Goal: Information Seeking & Learning: Check status

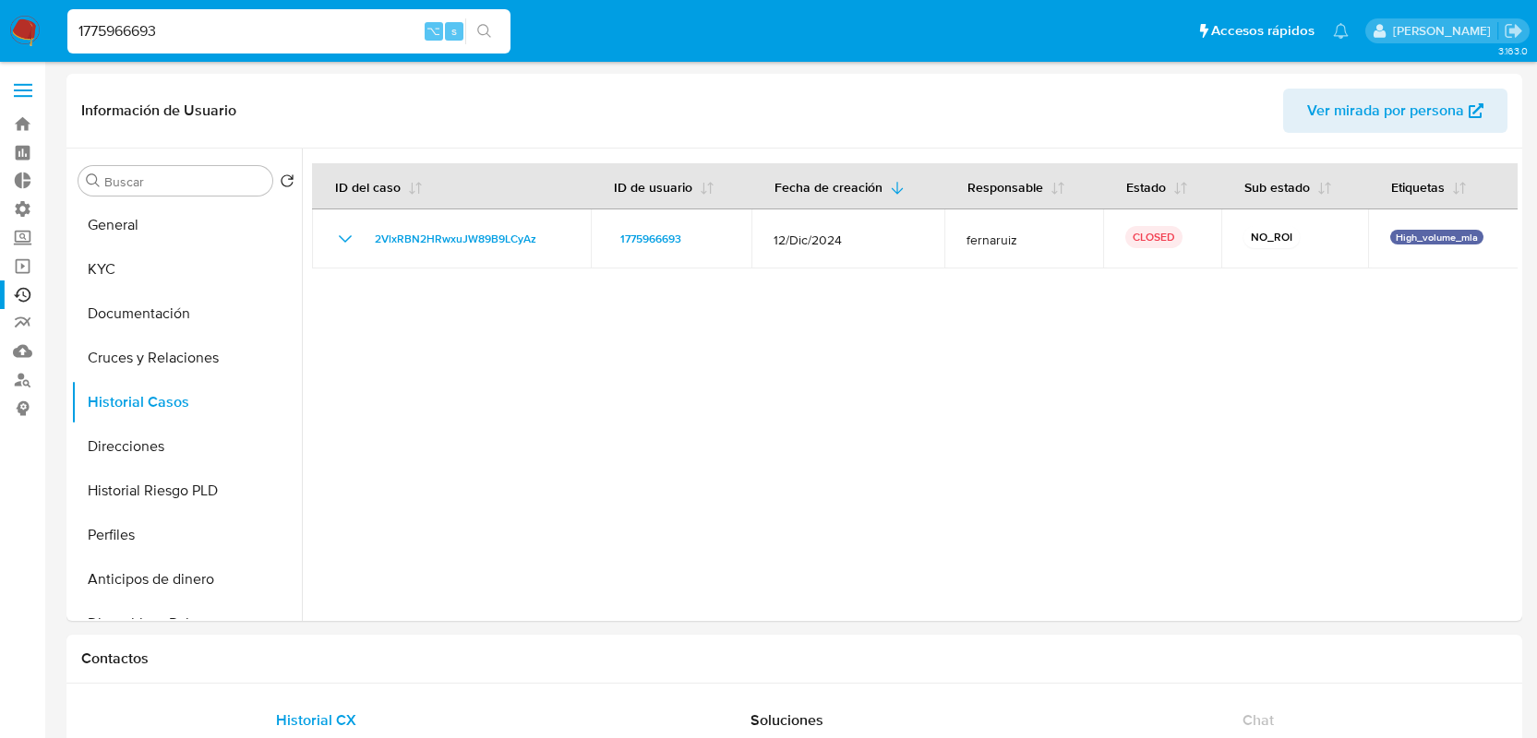
select select "10"
click at [11, 288] on link "Ejecuciones automáticas" at bounding box center [110, 295] width 220 height 29
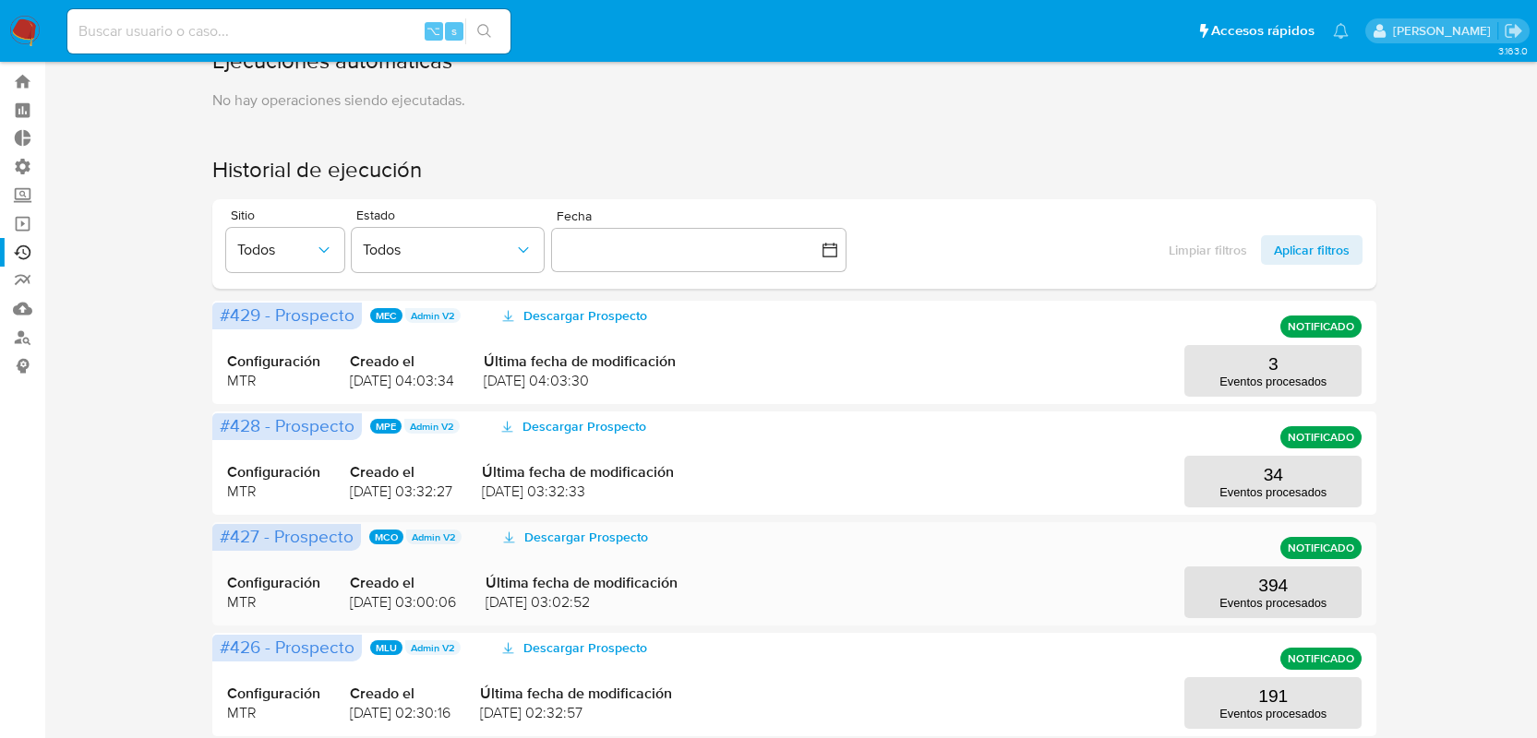
scroll to position [233, 0]
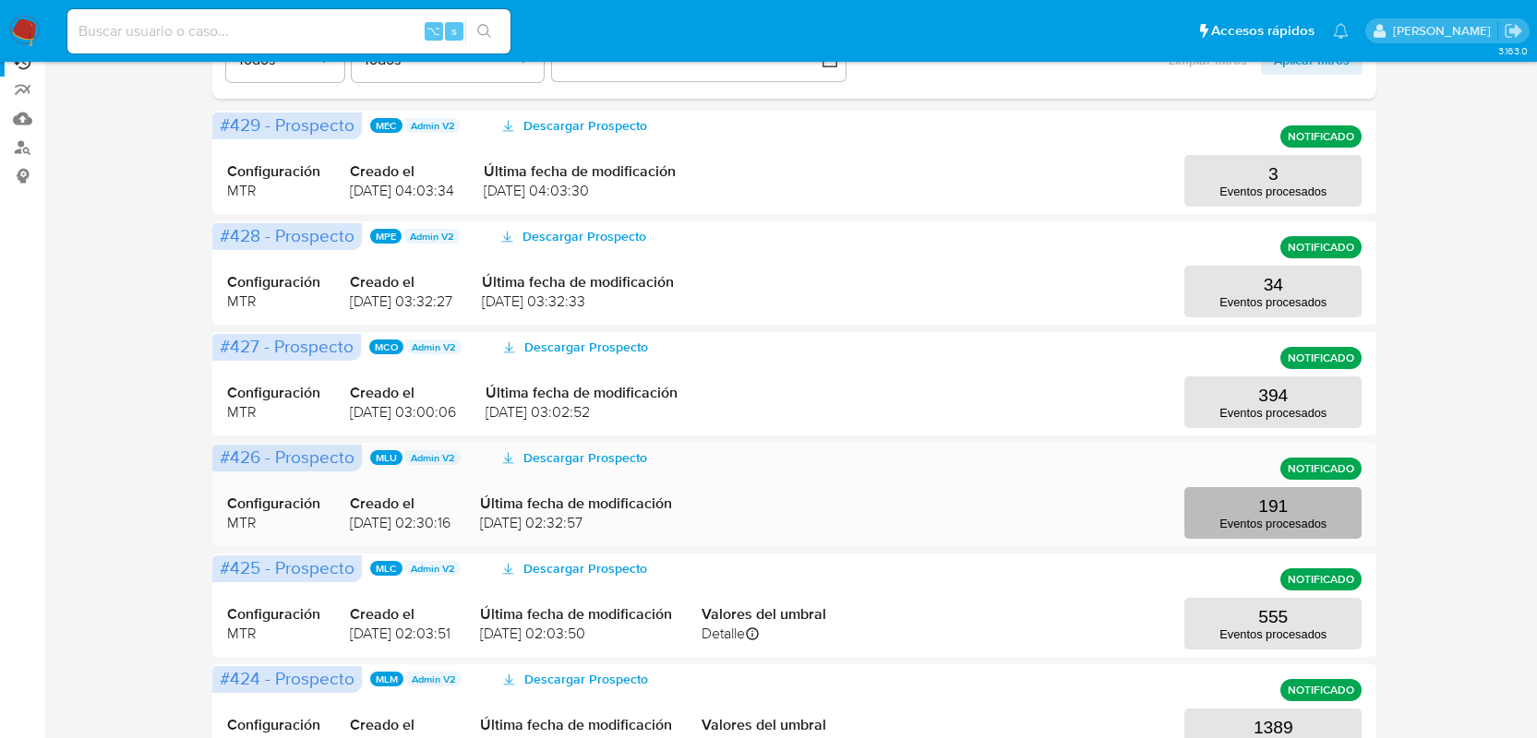
click at [1239, 498] on button "191 Eventos procesados" at bounding box center [1272, 513] width 177 height 52
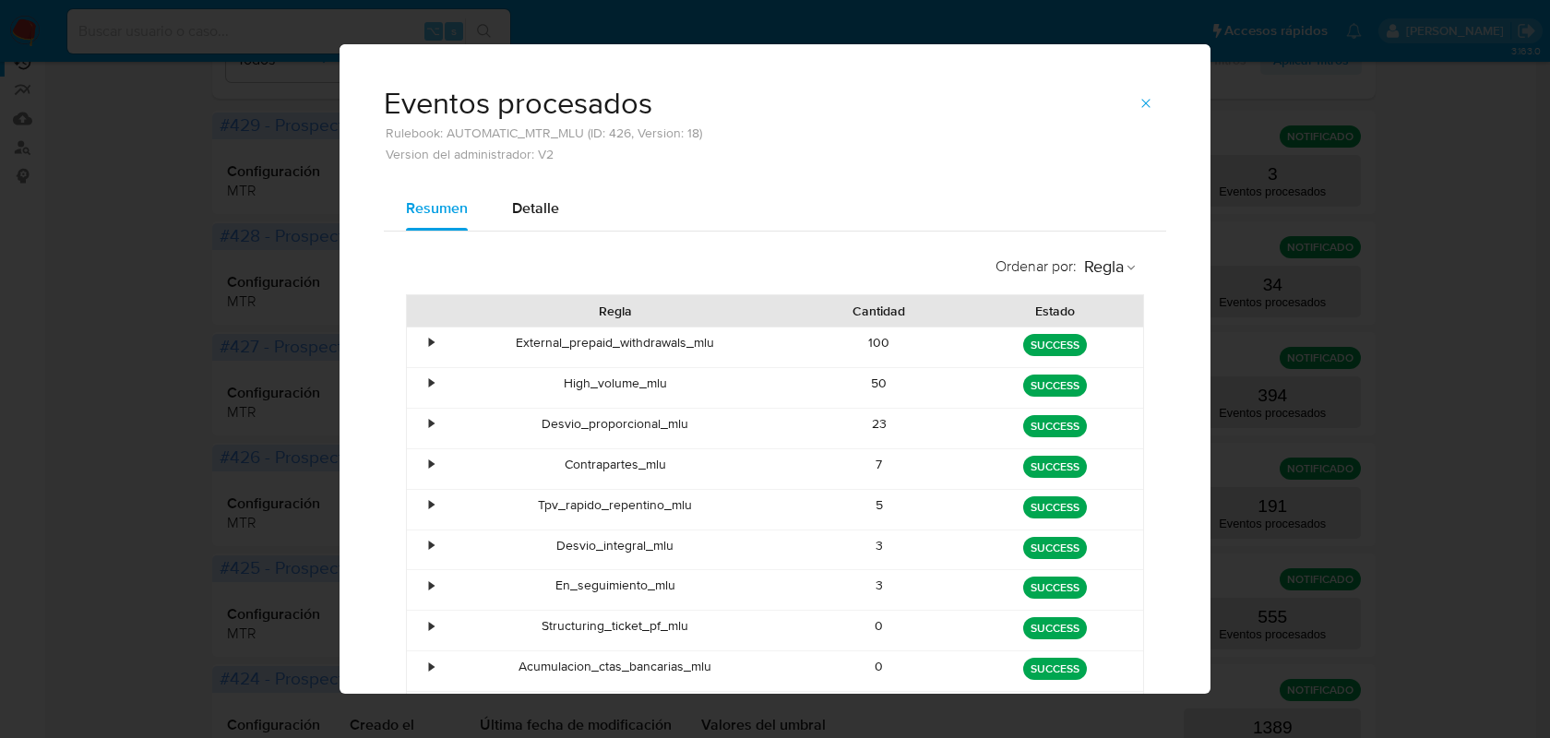
click at [667, 344] on div "External_prepaid_withdrawals_mlu" at bounding box center [615, 348] width 353 height 40
click at [742, 351] on div "External_prepaid_withdrawals_mlu" at bounding box center [615, 348] width 353 height 40
click at [1144, 102] on icon "button" at bounding box center [1146, 103] width 15 height 15
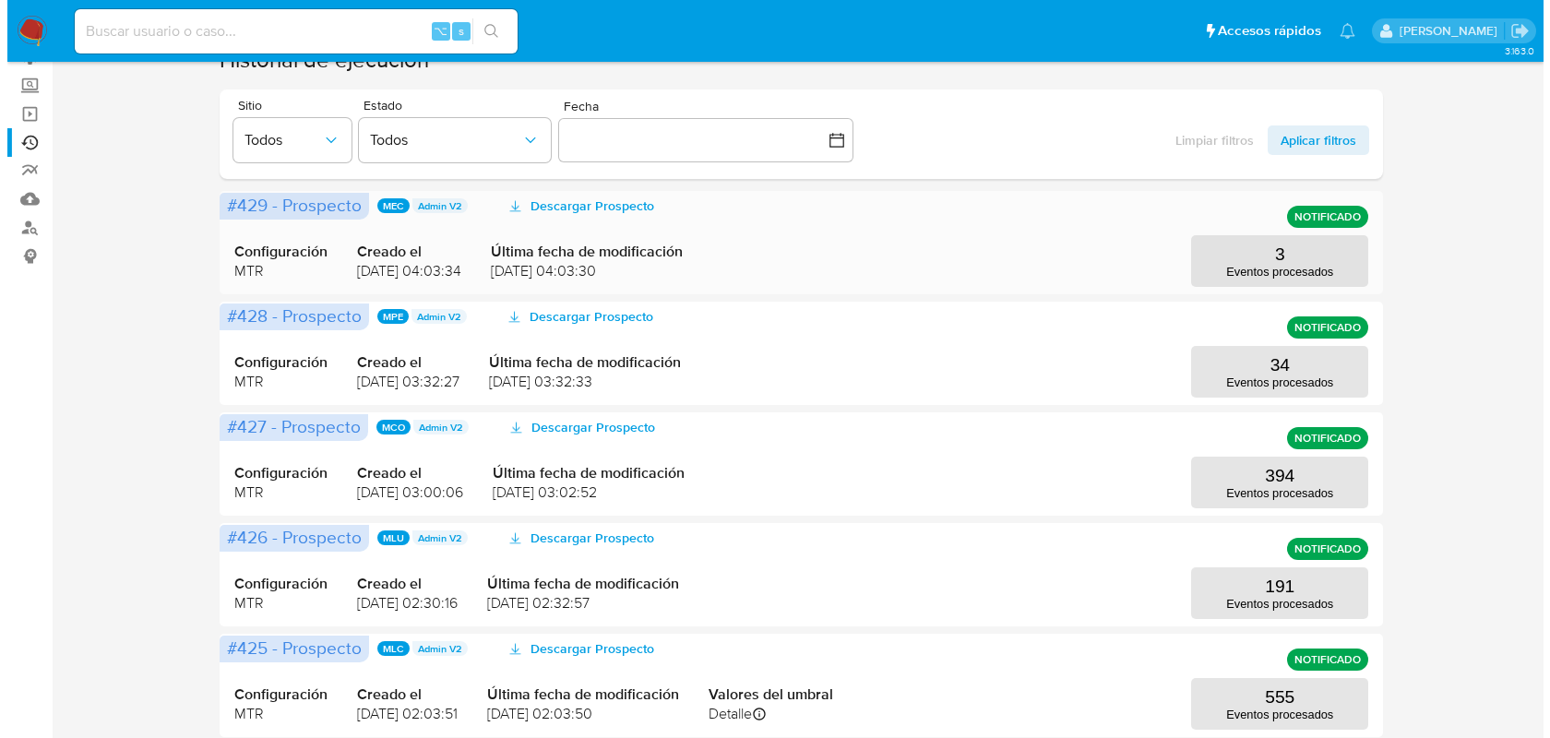
scroll to position [0, 0]
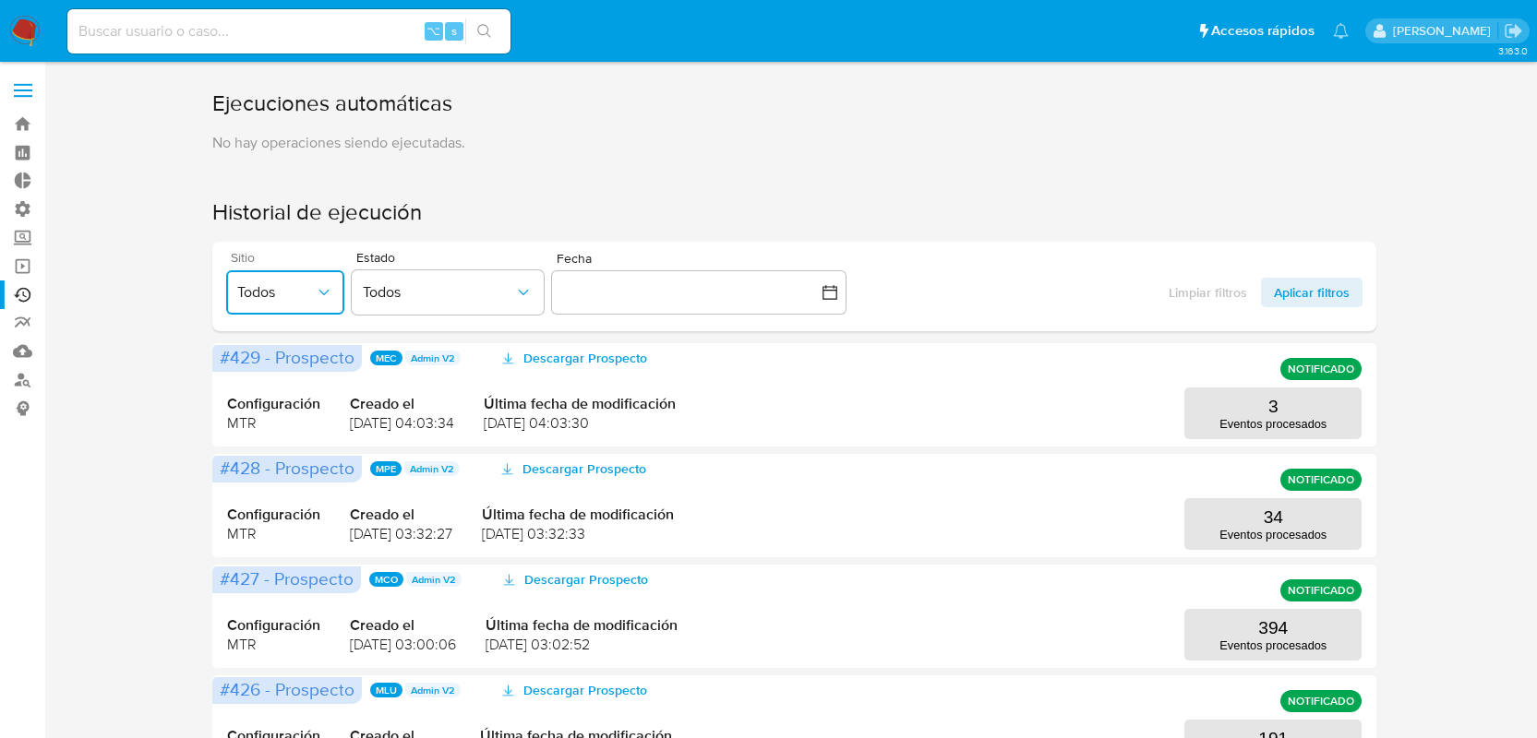
click at [289, 274] on button "Todos" at bounding box center [285, 292] width 118 height 44
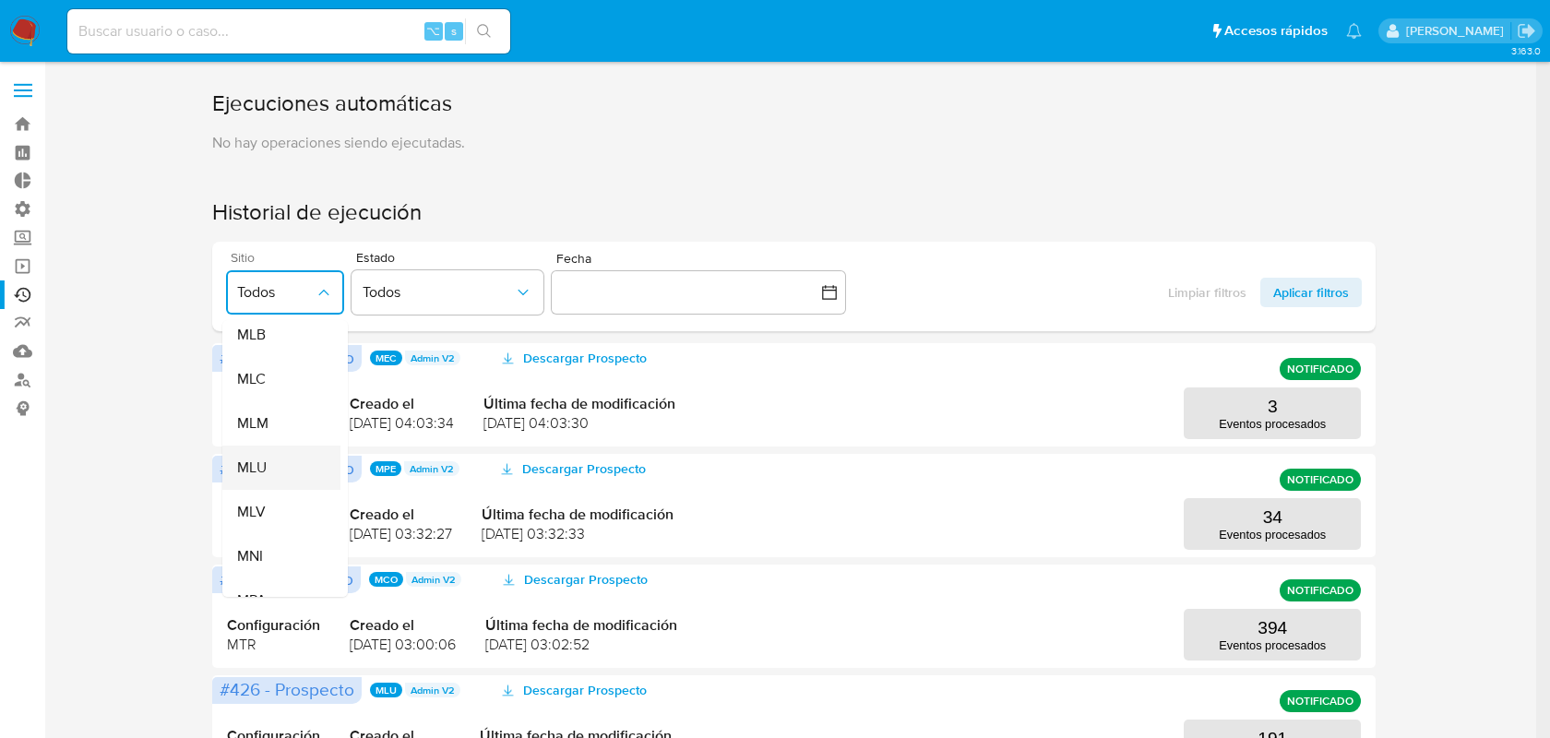
scroll to position [451, 0]
click at [272, 455] on div "MLU" at bounding box center [276, 467] width 78 height 44
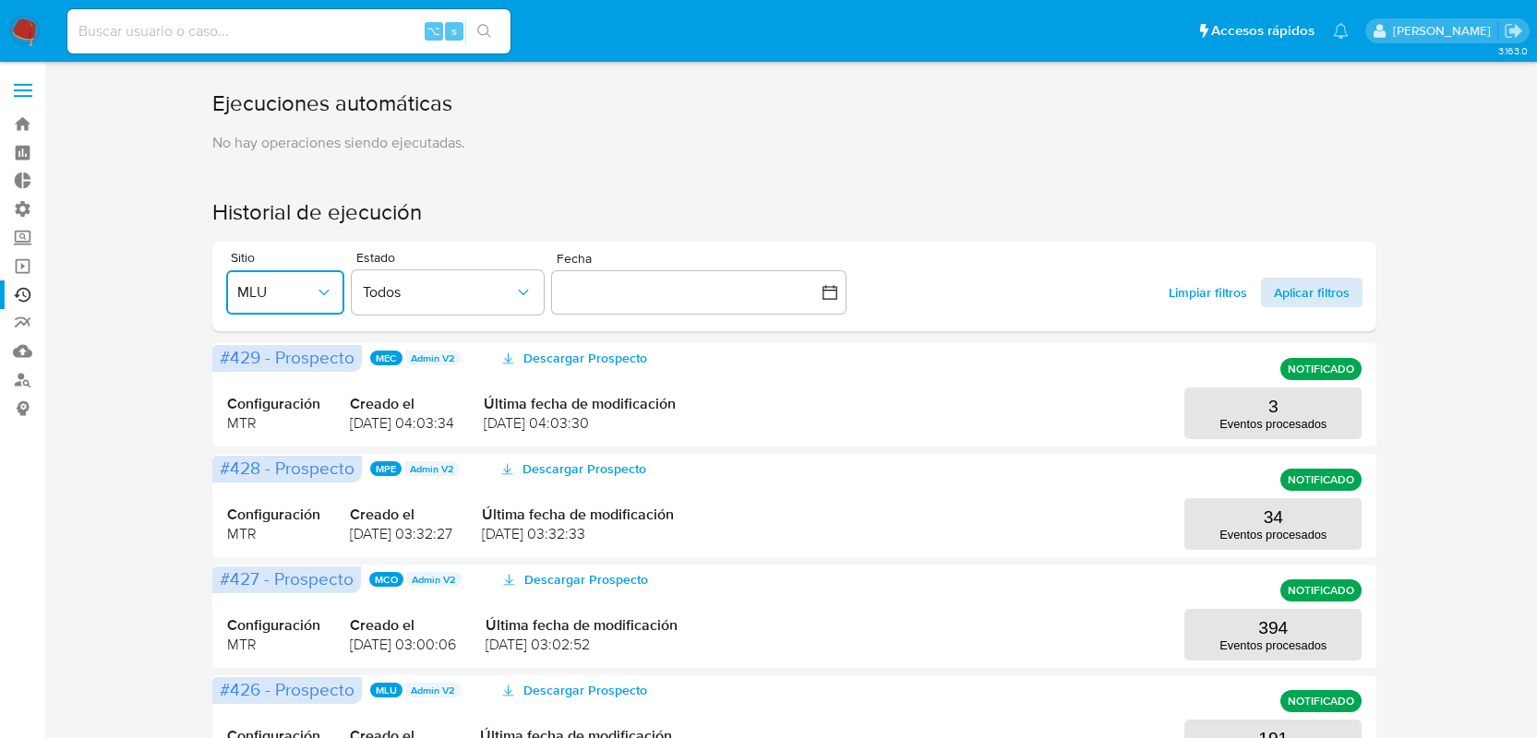
click at [1298, 292] on span "Aplicar filtros" at bounding box center [1312, 293] width 76 height 30
click at [1268, 414] on p "191" at bounding box center [1273, 407] width 30 height 20
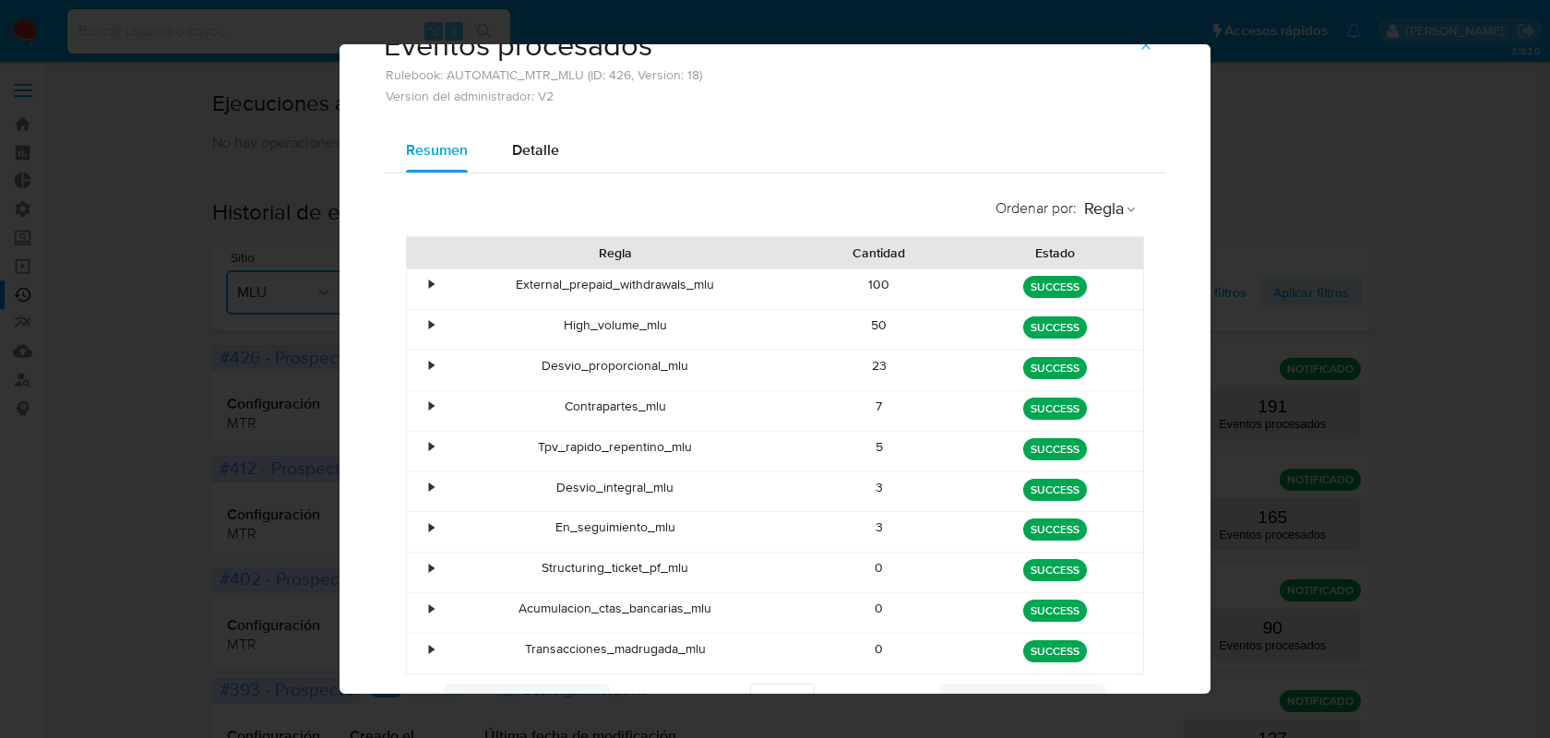
scroll to position [103, 0]
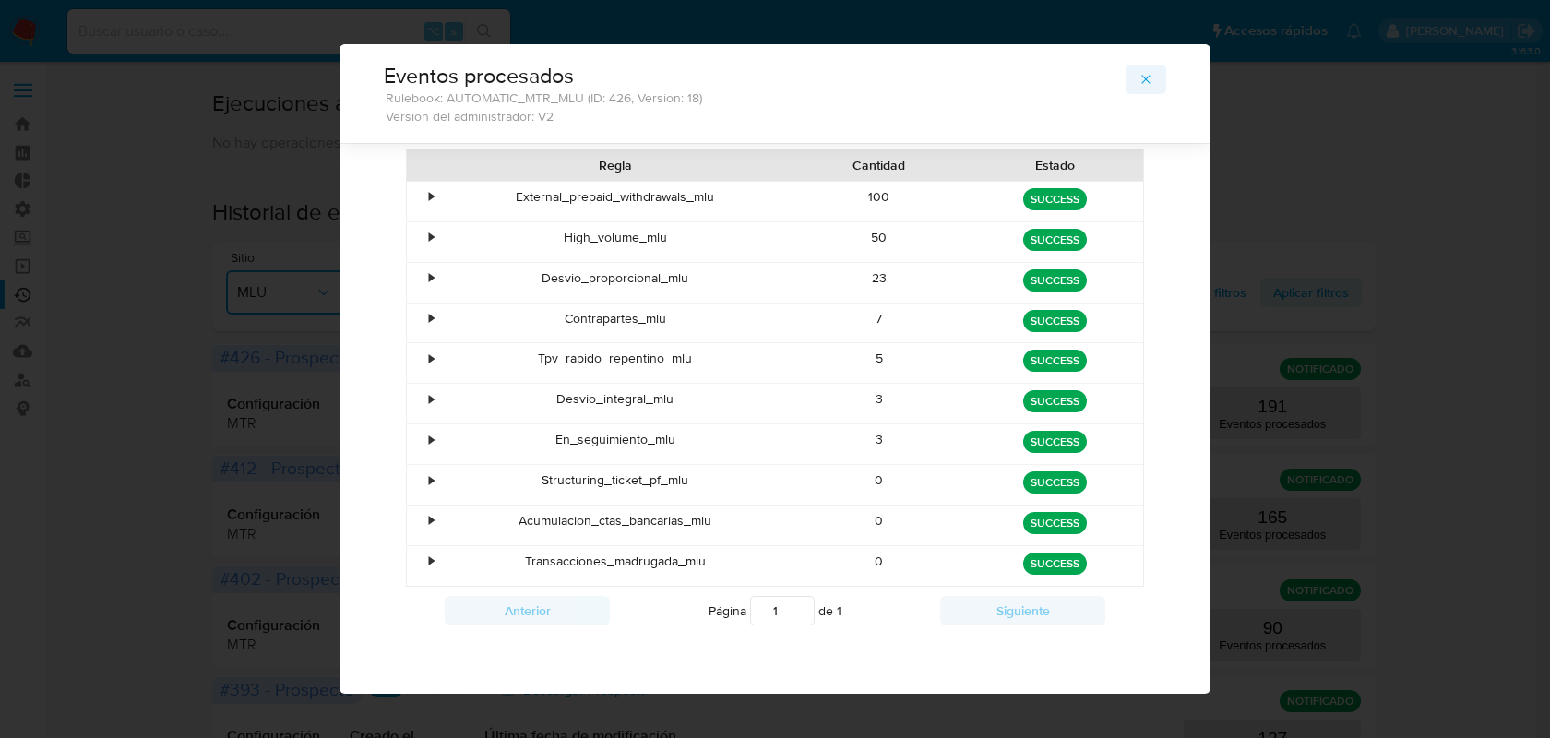
click at [1142, 82] on icon "button" at bounding box center [1146, 79] width 15 height 15
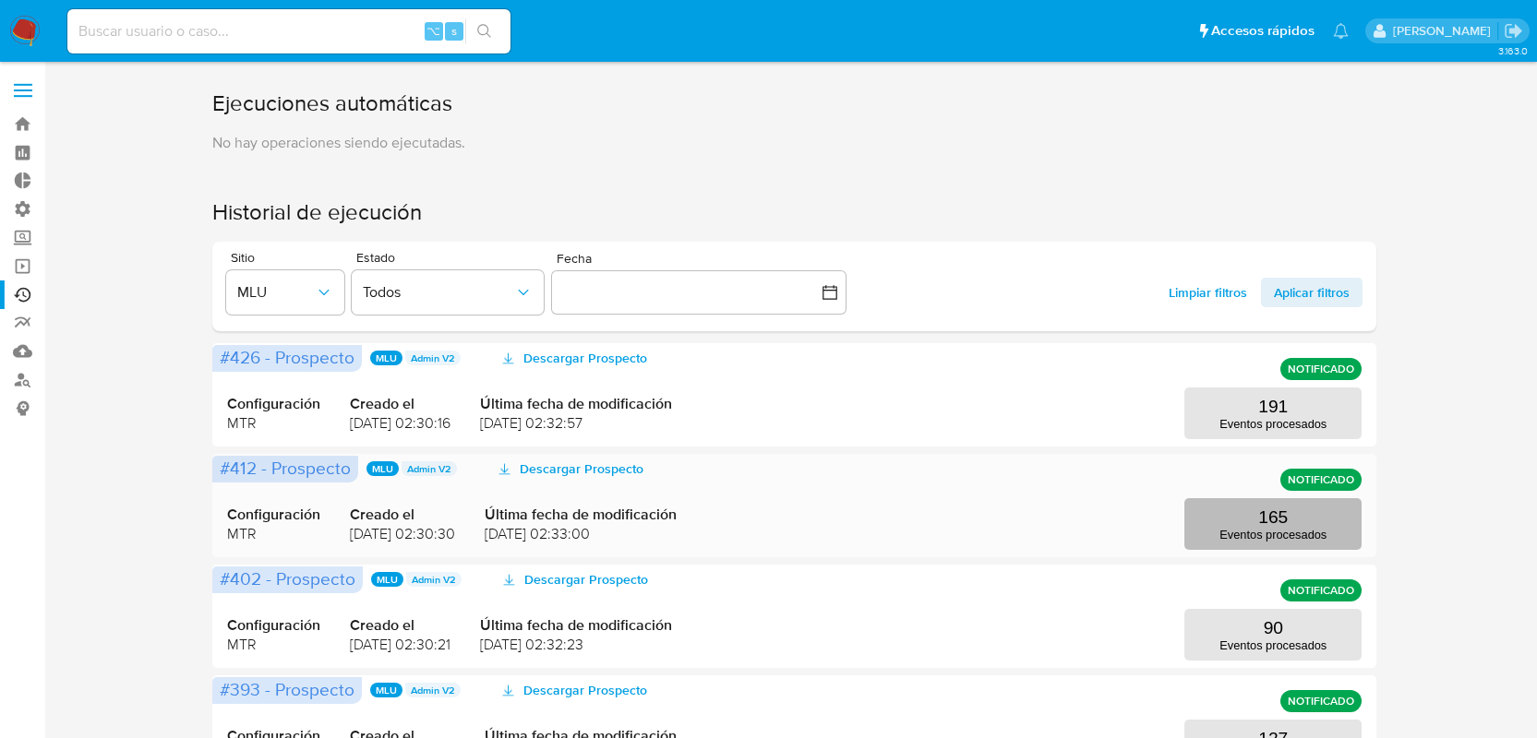
click at [1302, 527] on button "165 Eventos procesados" at bounding box center [1272, 524] width 177 height 52
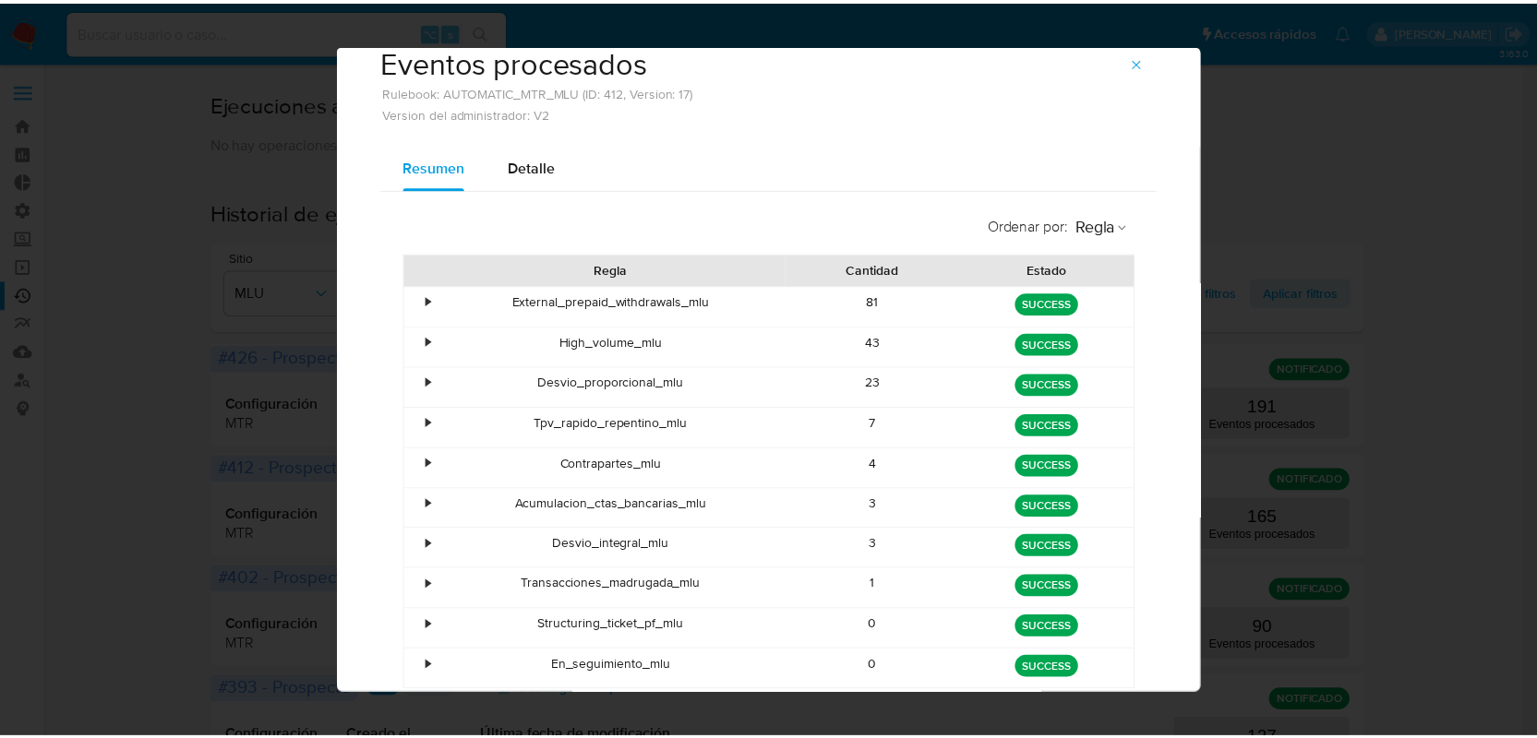
scroll to position [0, 0]
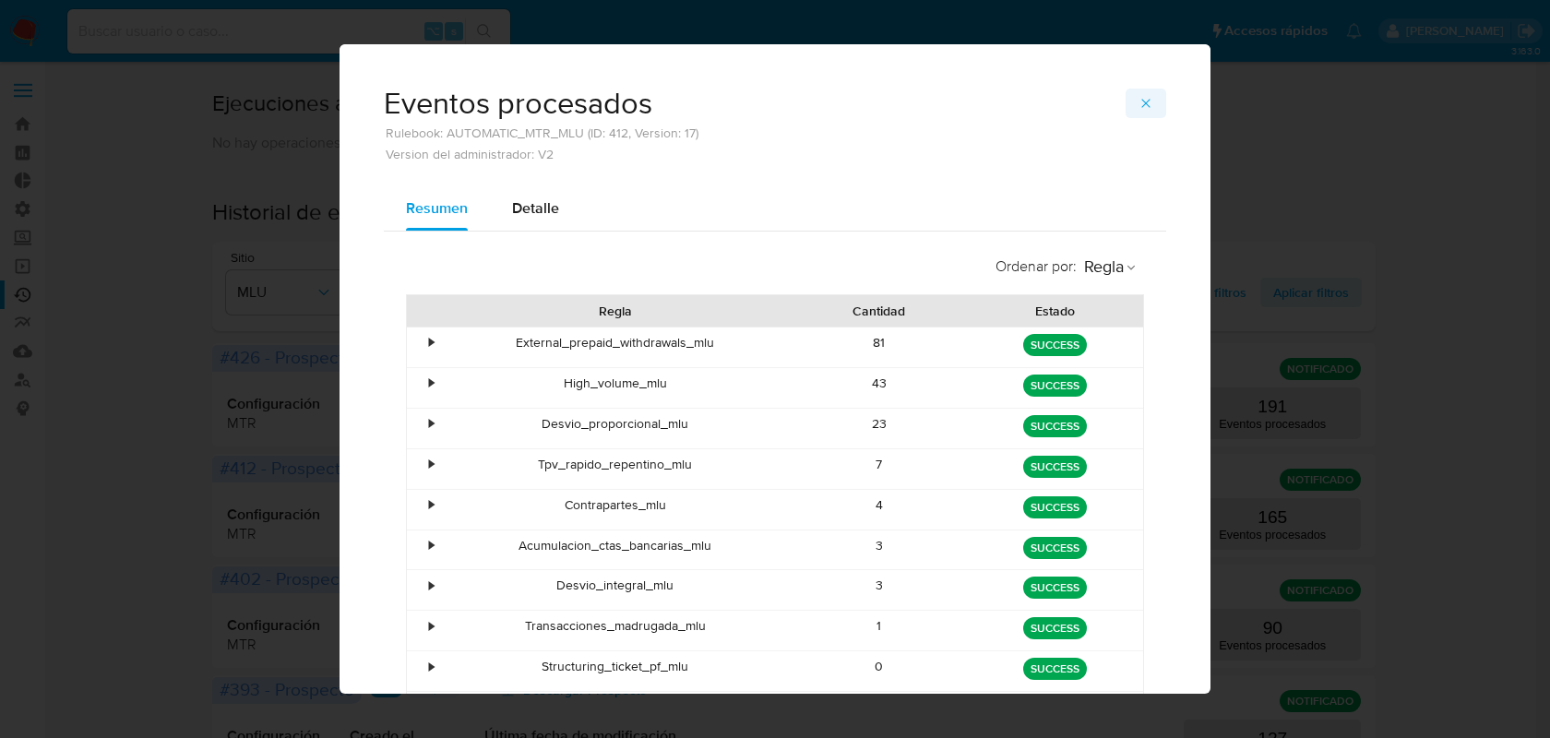
click at [1146, 96] on icon "button" at bounding box center [1146, 103] width 15 height 15
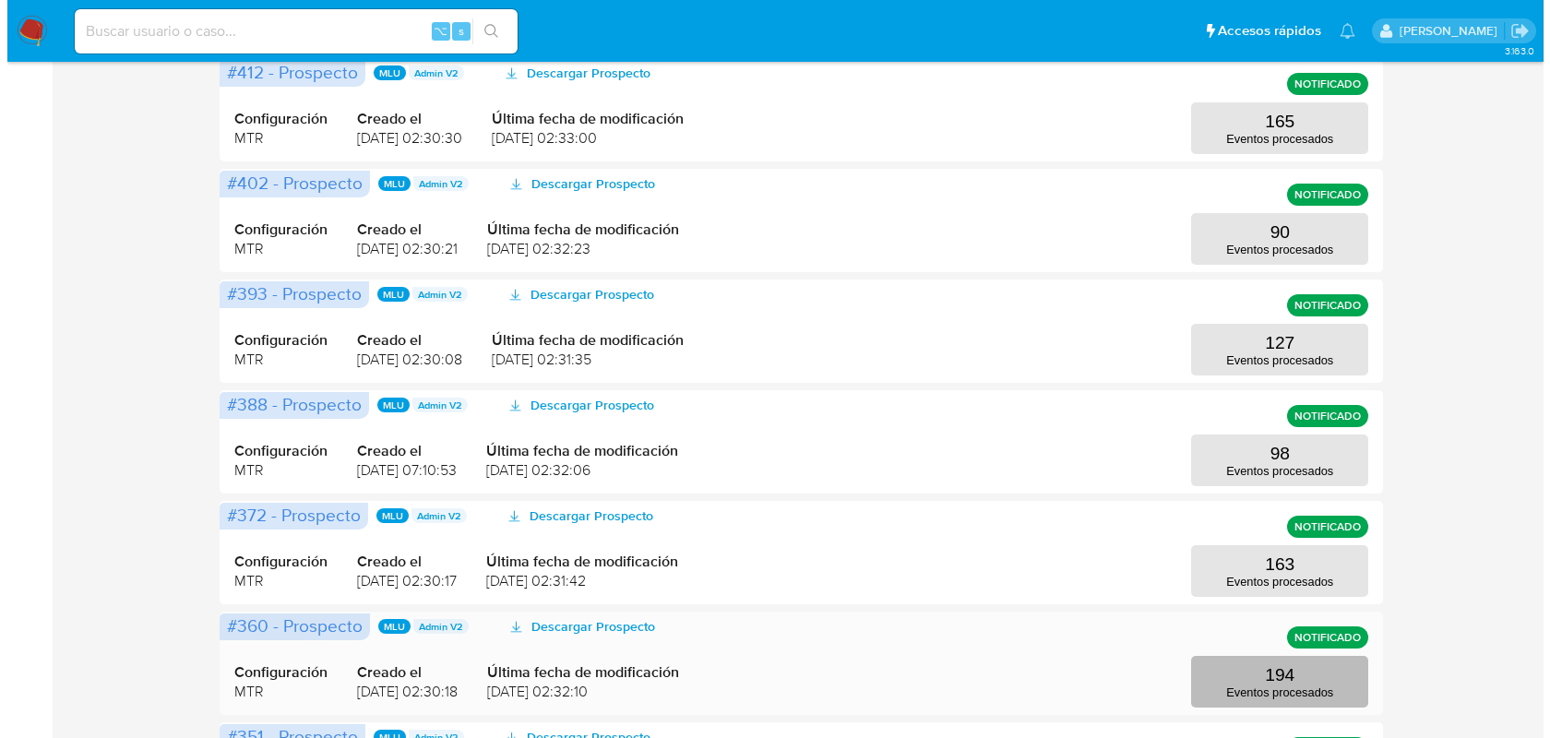
scroll to position [599, 0]
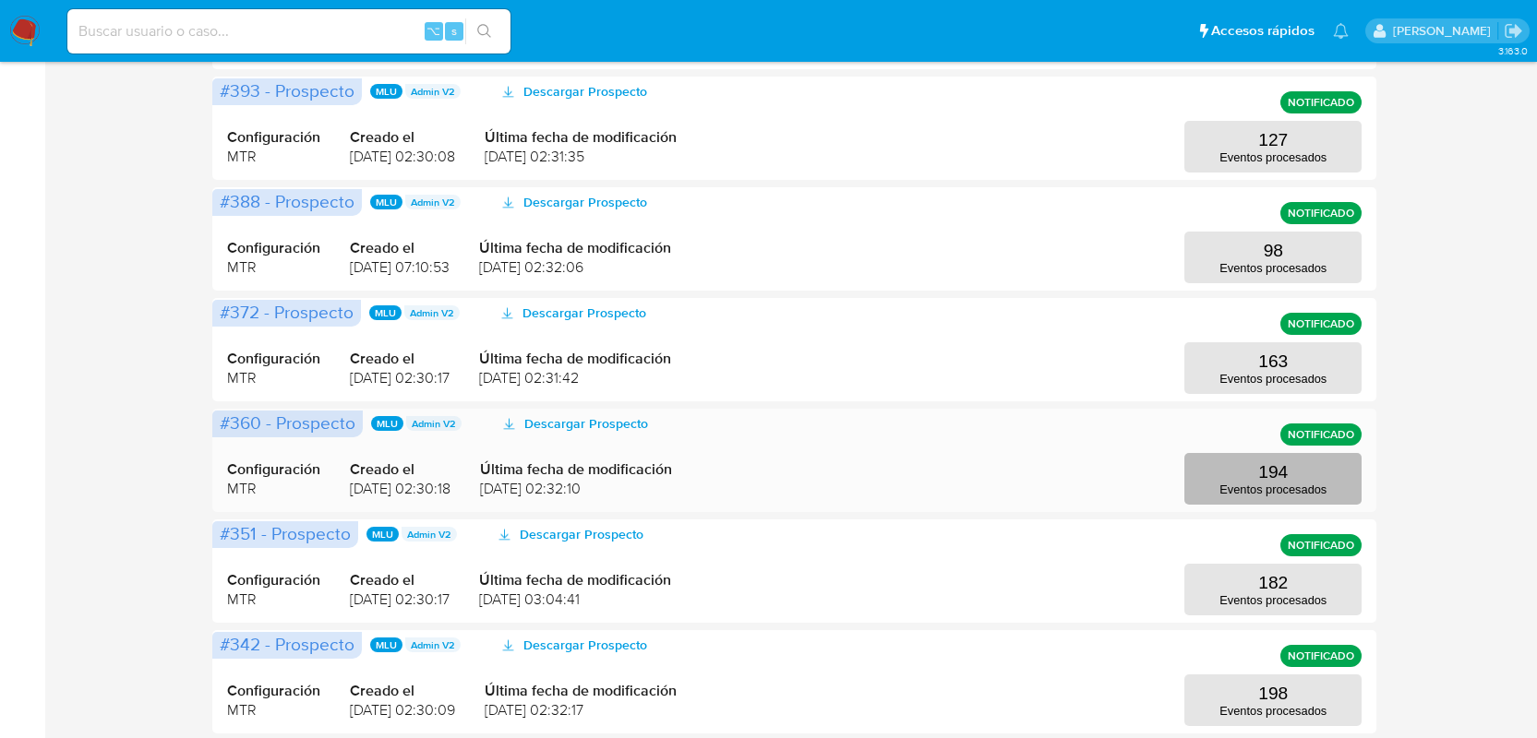
click at [1243, 489] on p "Eventos procesados" at bounding box center [1272, 490] width 107 height 14
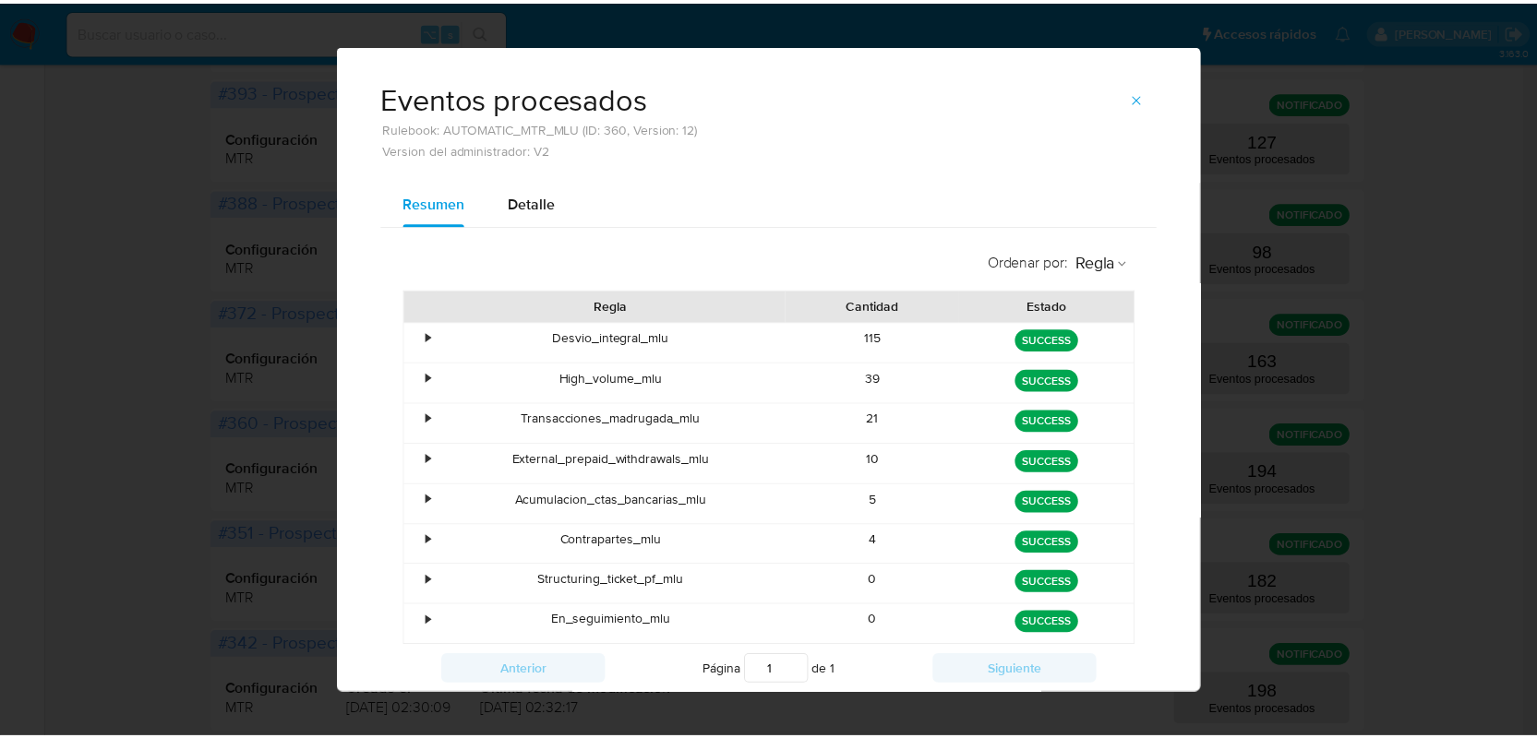
scroll to position [7, 0]
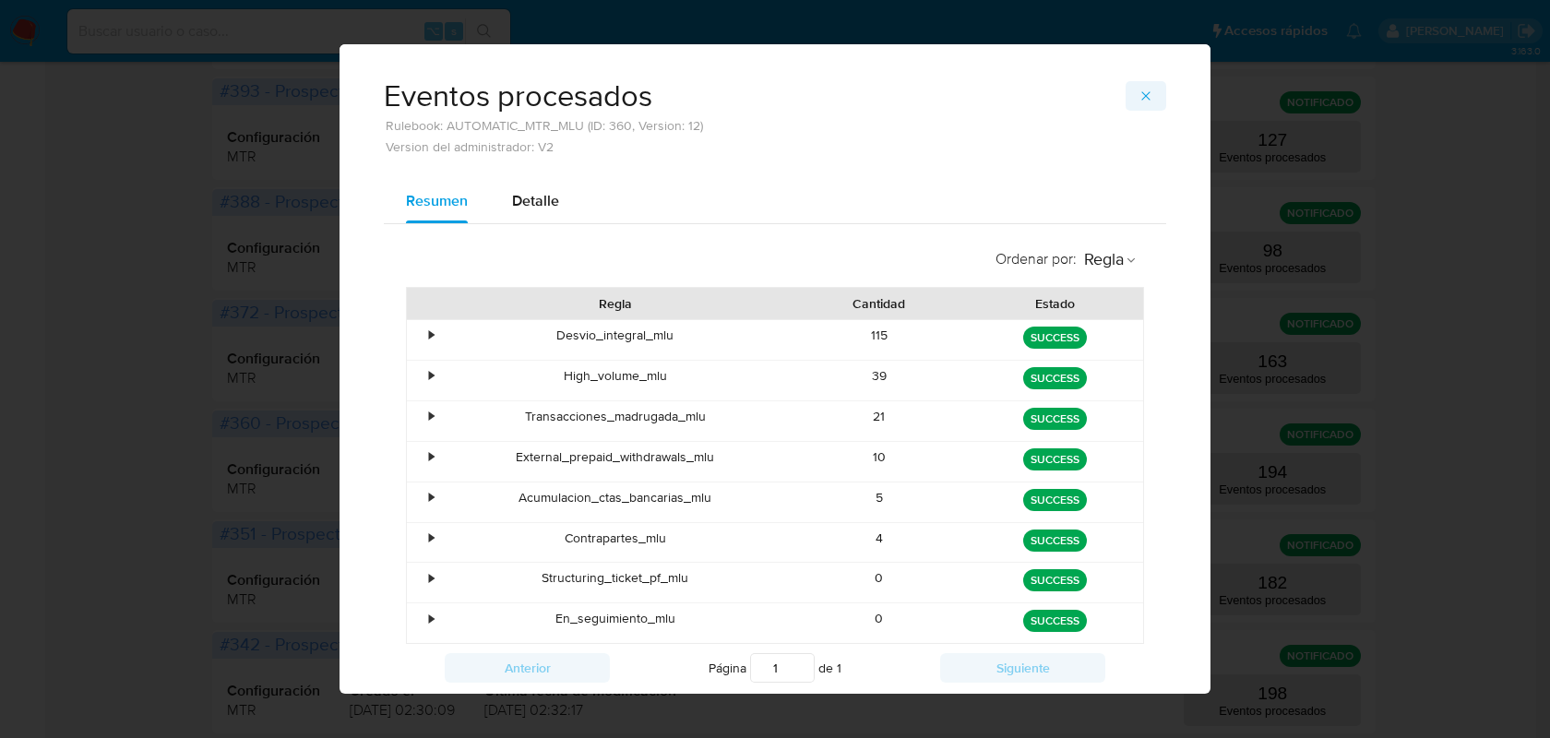
click at [1139, 98] on icon "button" at bounding box center [1146, 96] width 15 height 15
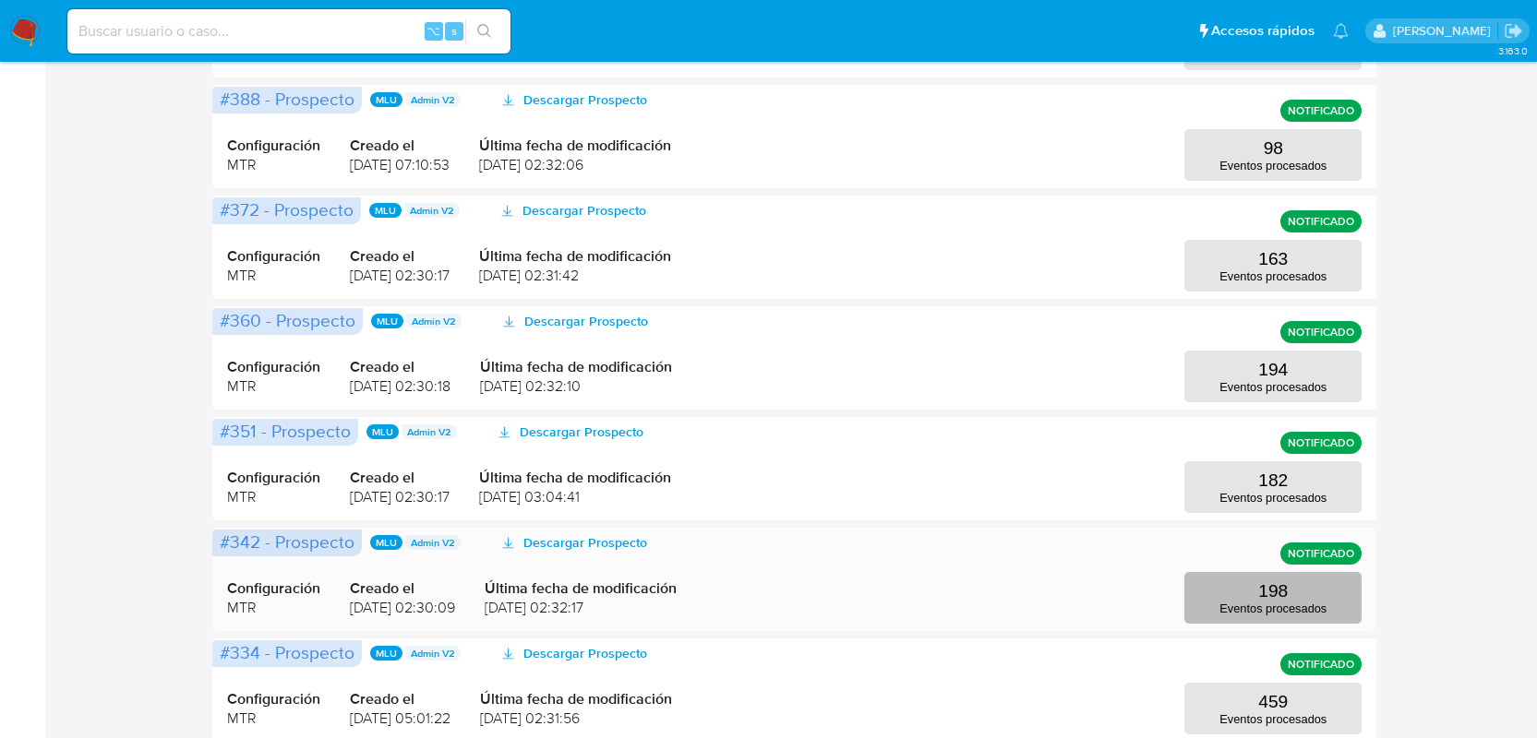
scroll to position [843, 0]
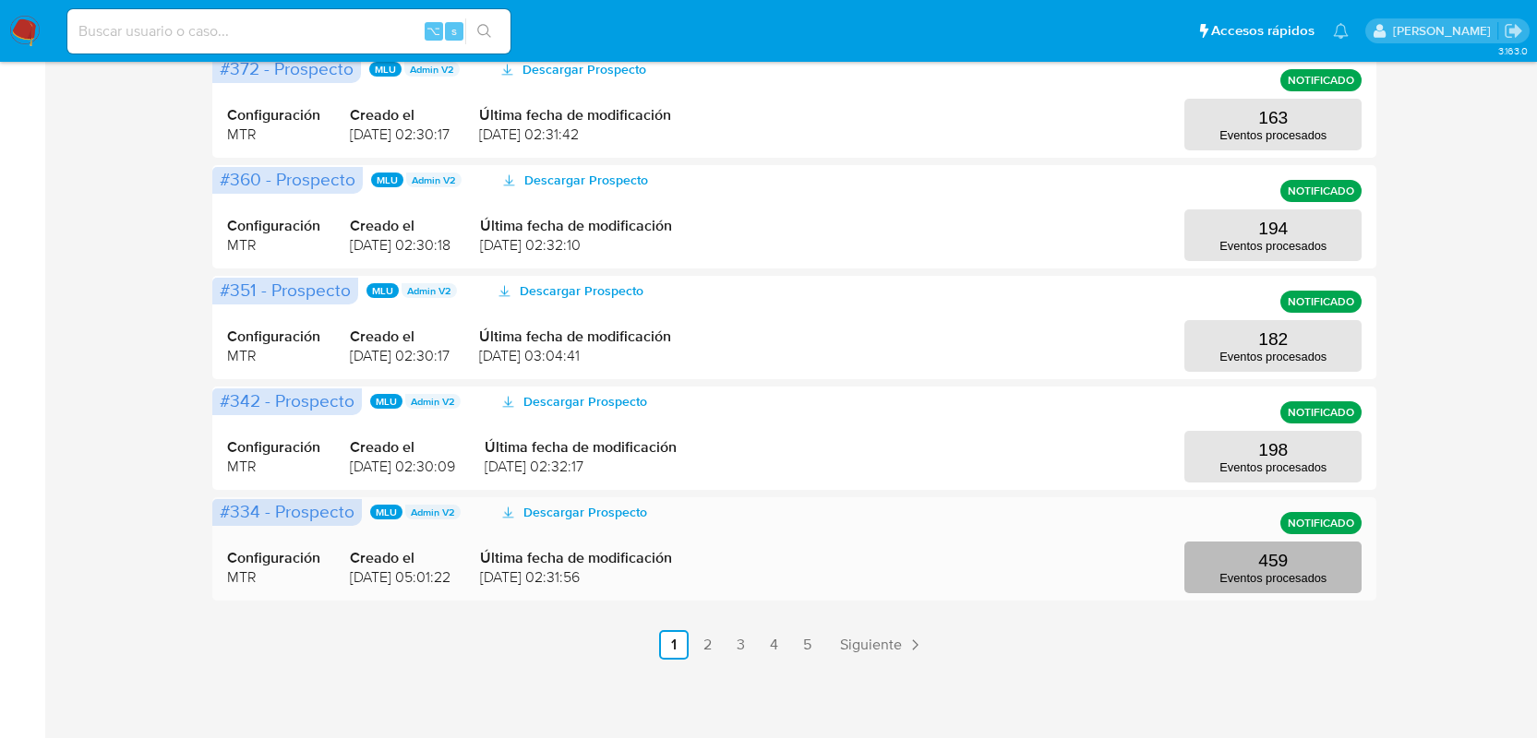
click at [1253, 571] on p "Eventos procesados" at bounding box center [1272, 578] width 107 height 14
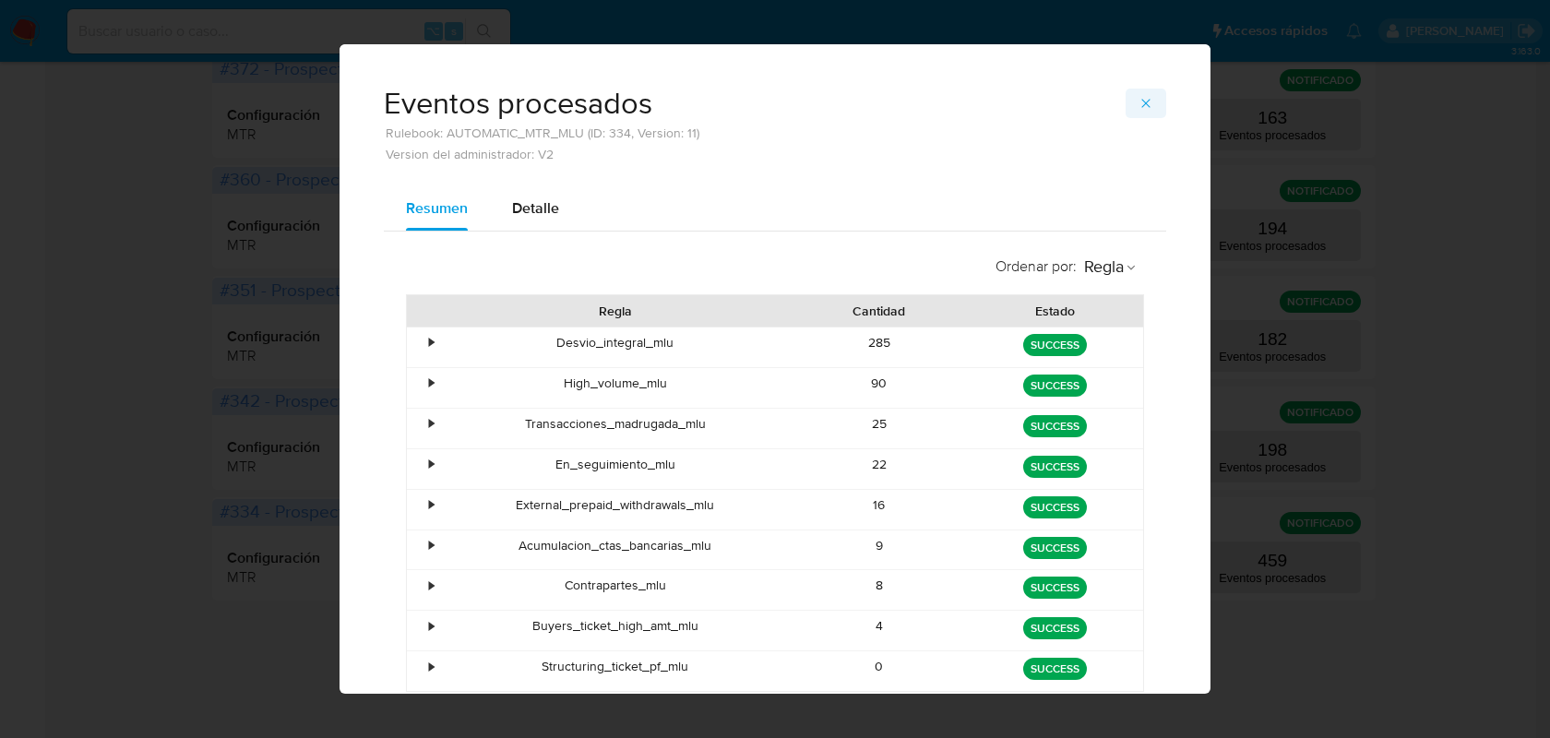
click at [1142, 101] on icon "button" at bounding box center [1146, 103] width 15 height 15
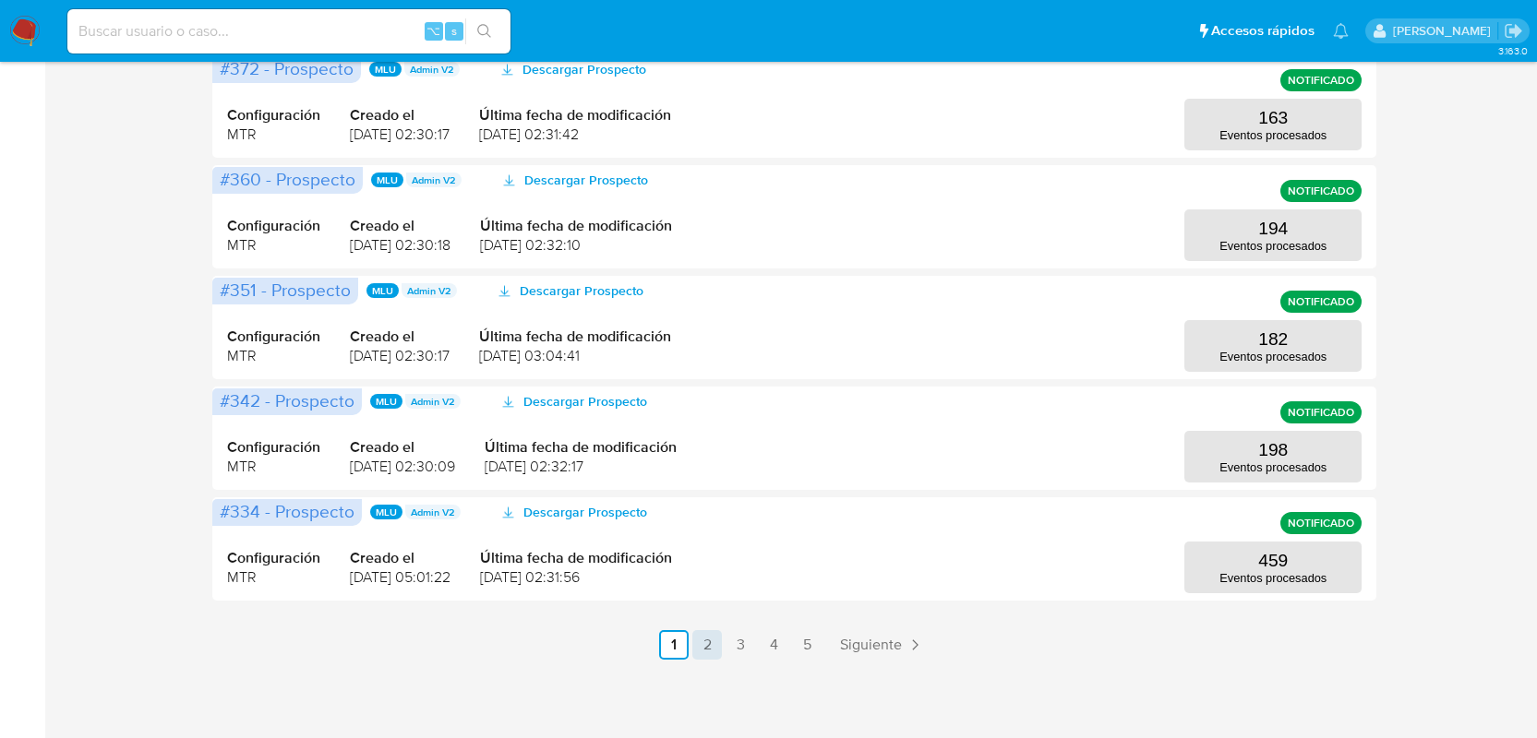
click at [695, 643] on link "2" at bounding box center [707, 645] width 30 height 30
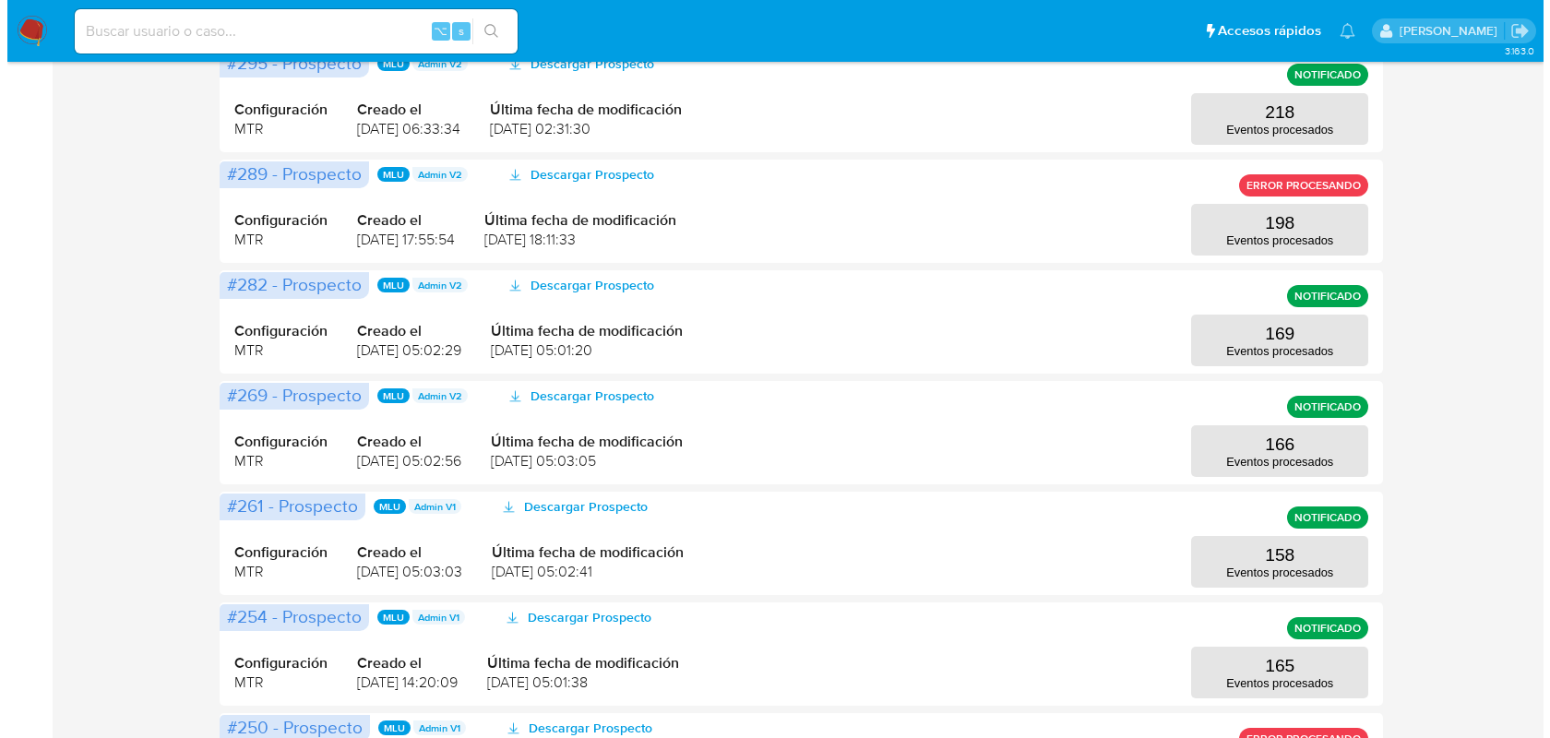
scroll to position [0, 0]
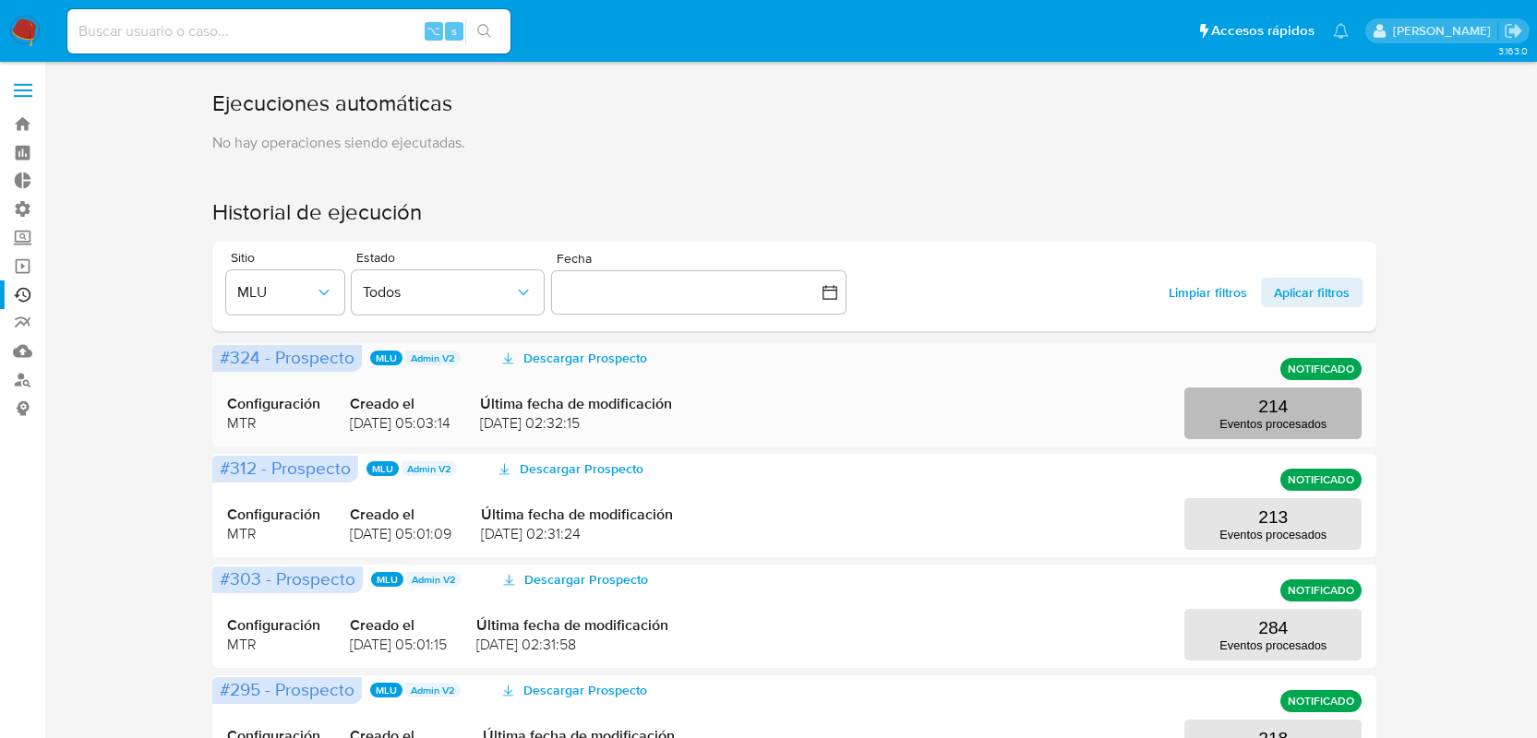
click at [1227, 407] on button "214 Eventos procesados" at bounding box center [1272, 414] width 177 height 52
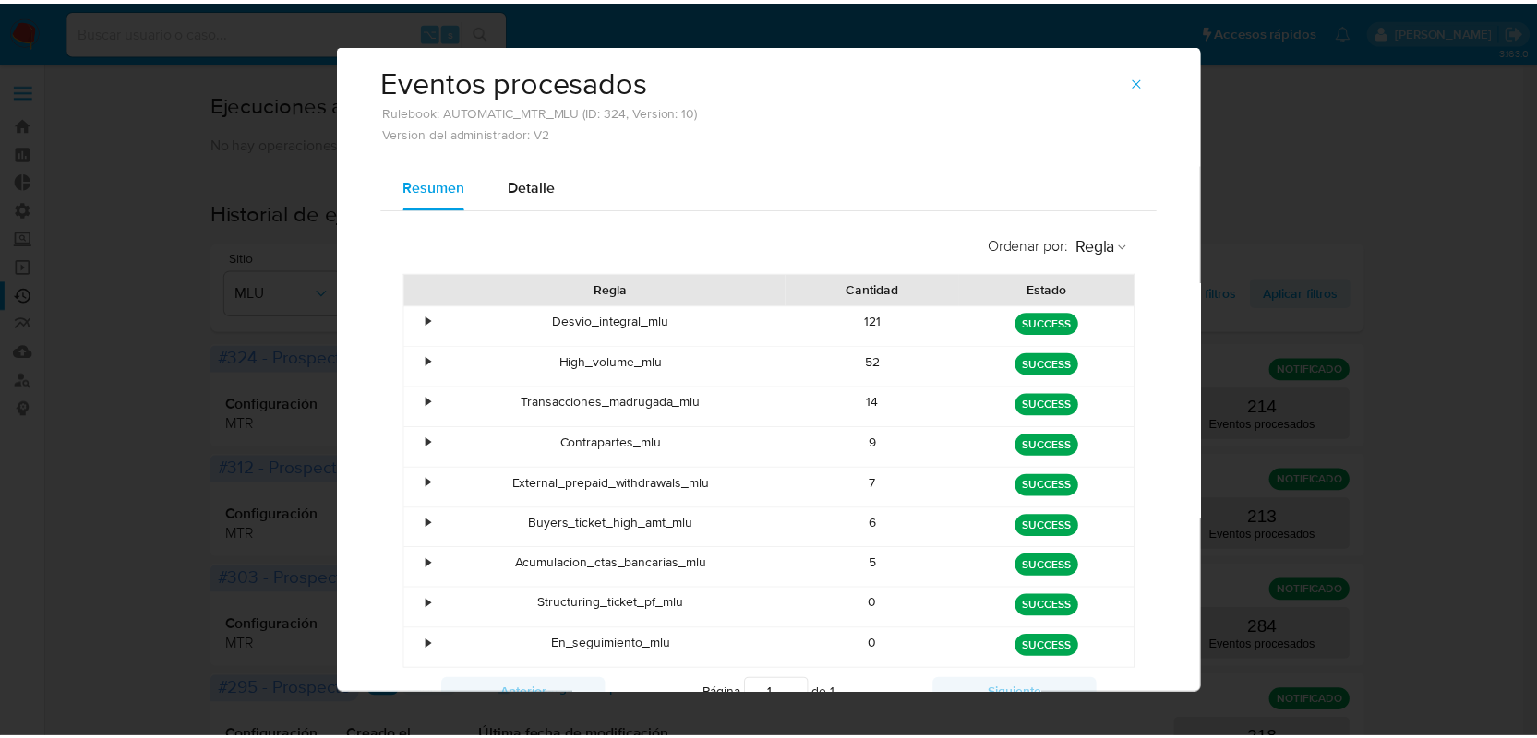
scroll to position [21, 0]
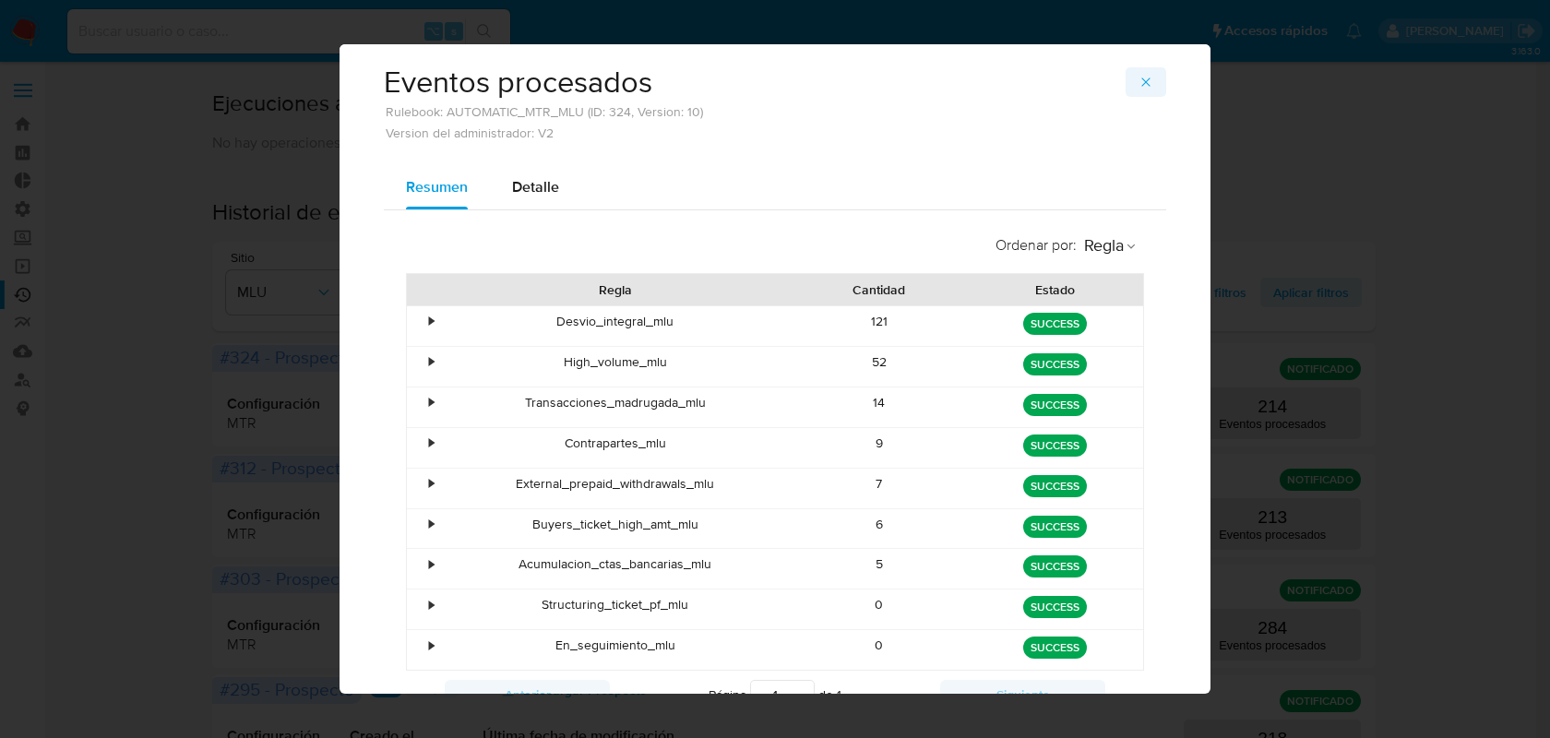
click at [1142, 79] on icon "button" at bounding box center [1146, 82] width 15 height 15
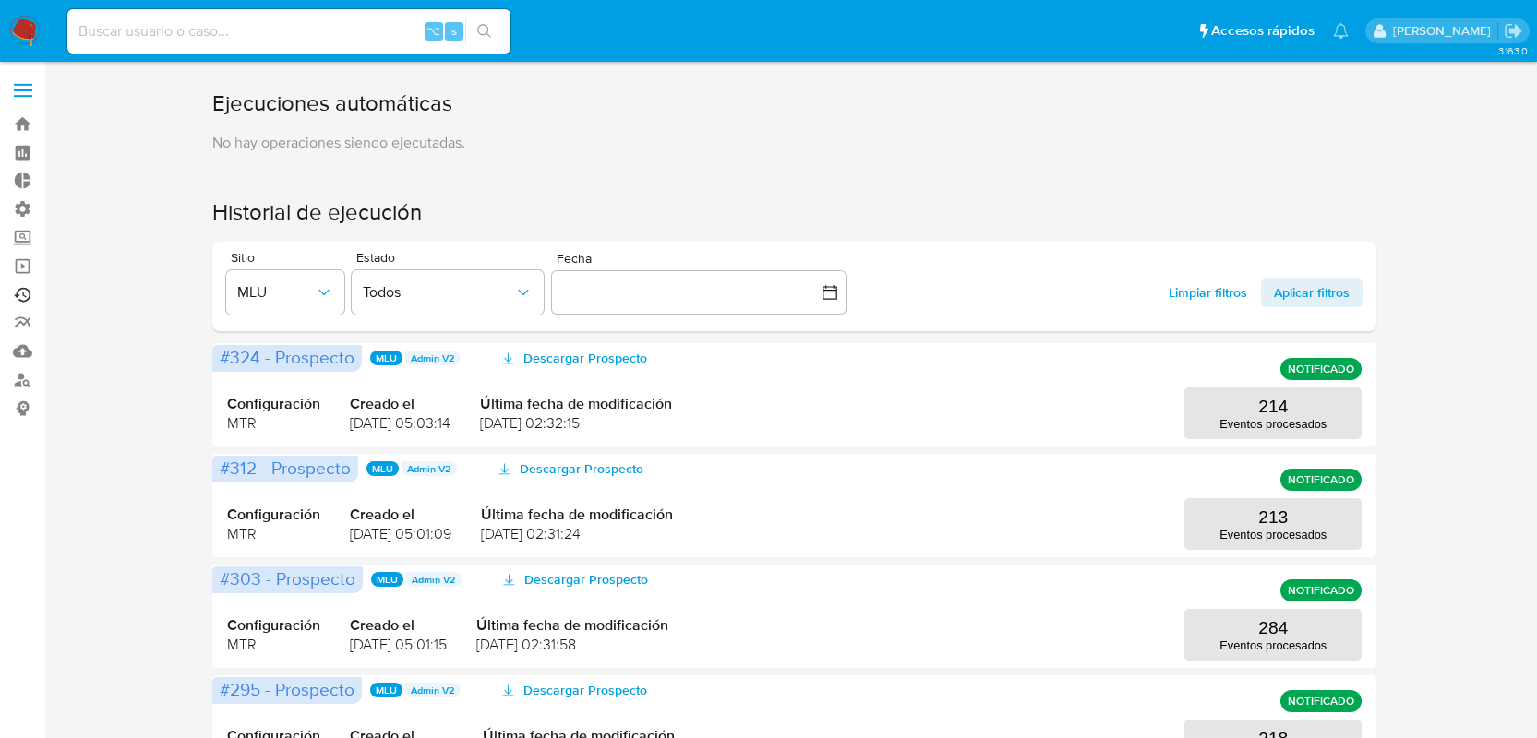
click at [19, 302] on link "Ejecuciones automáticas" at bounding box center [110, 295] width 220 height 29
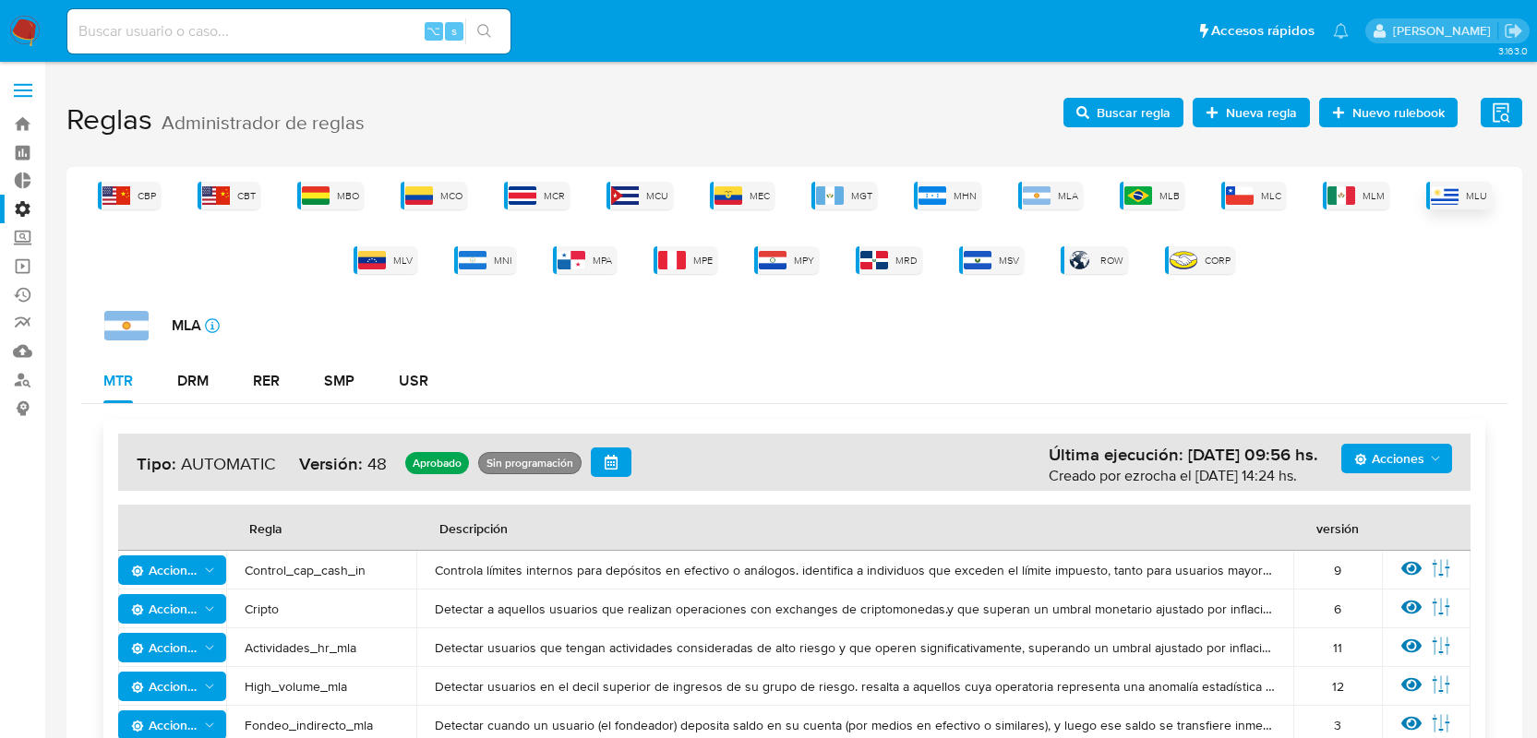
click at [1455, 204] on div "MLU" at bounding box center [1459, 196] width 66 height 28
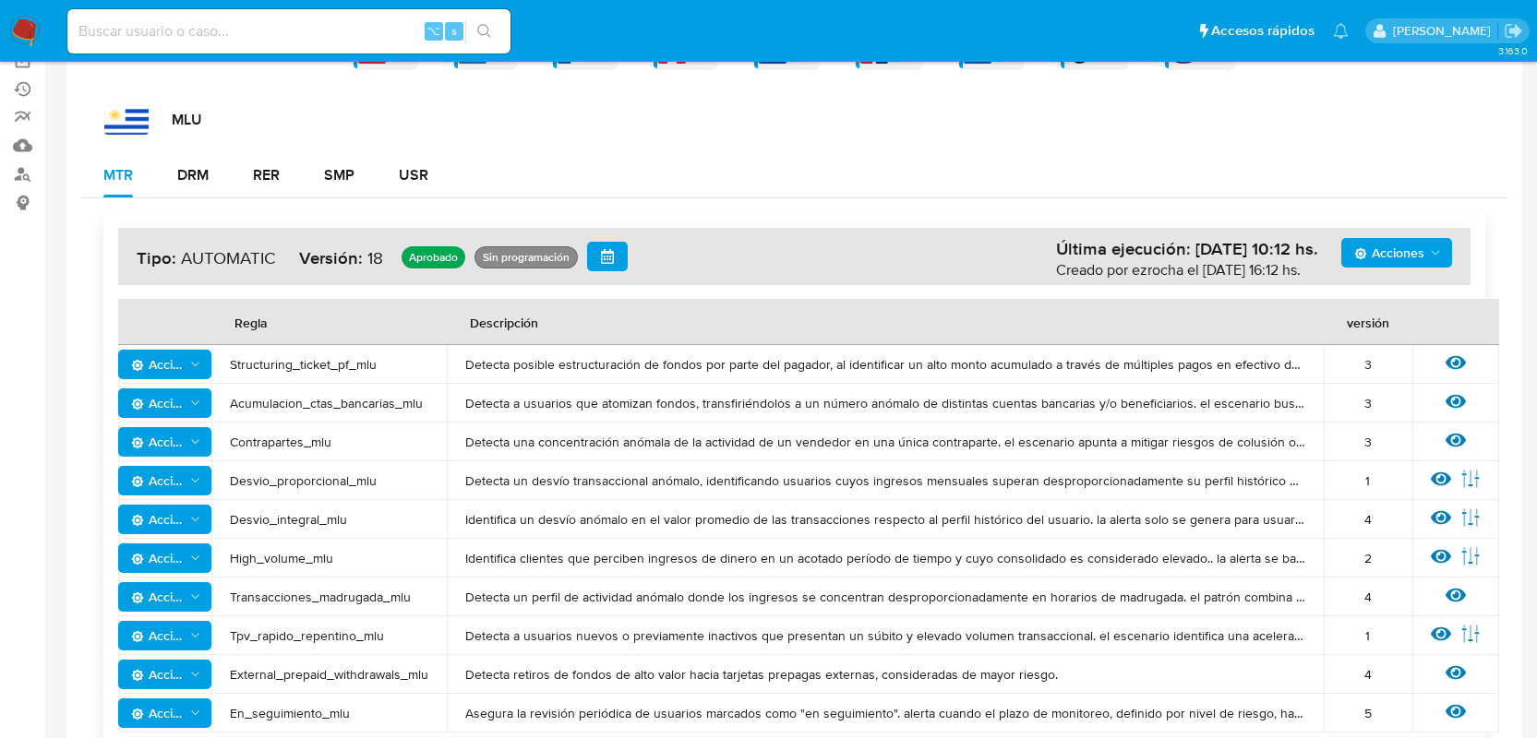
scroll to position [222, 0]
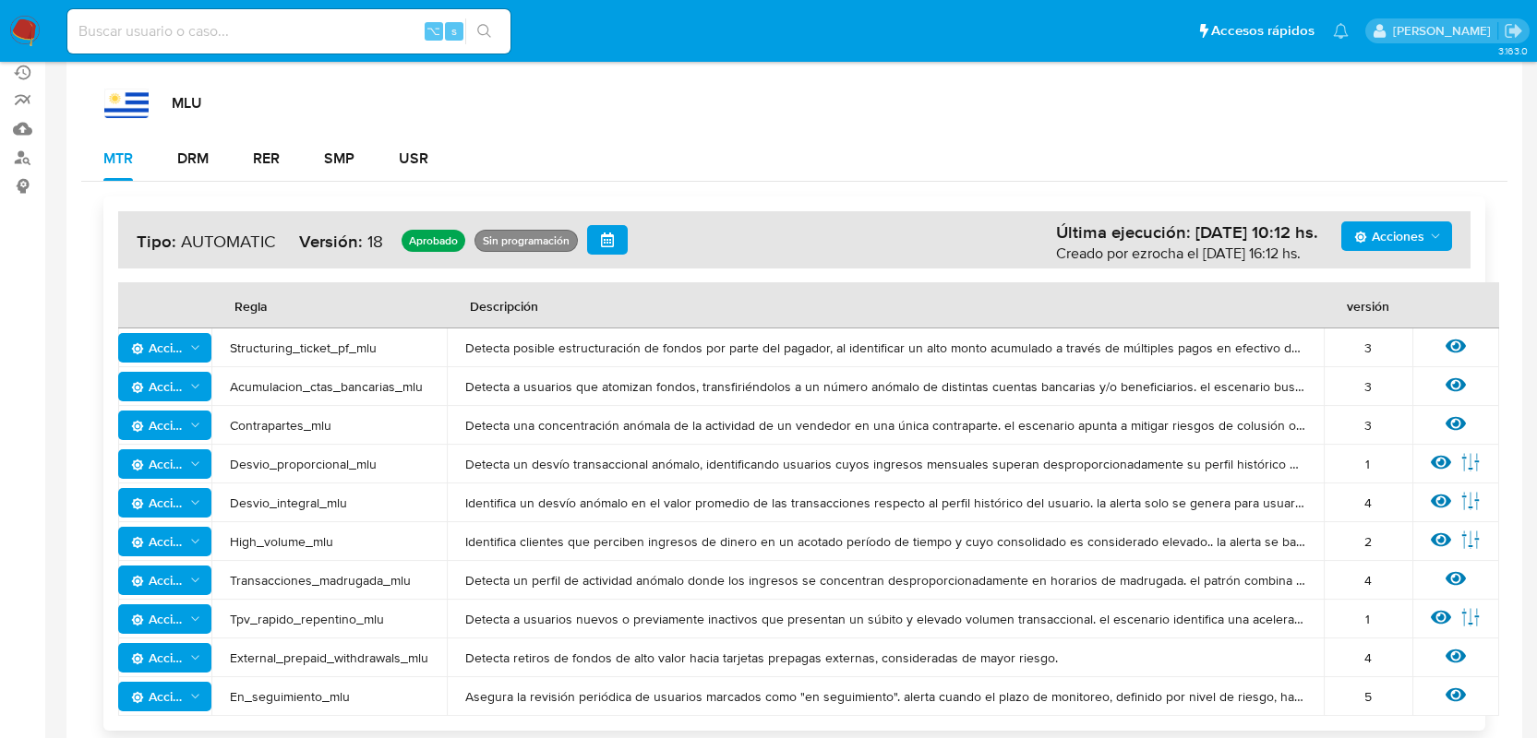
click at [186, 660] on span "Acciones" at bounding box center [166, 658] width 71 height 26
click at [164, 614] on button "Ver historico" at bounding box center [165, 612] width 166 height 44
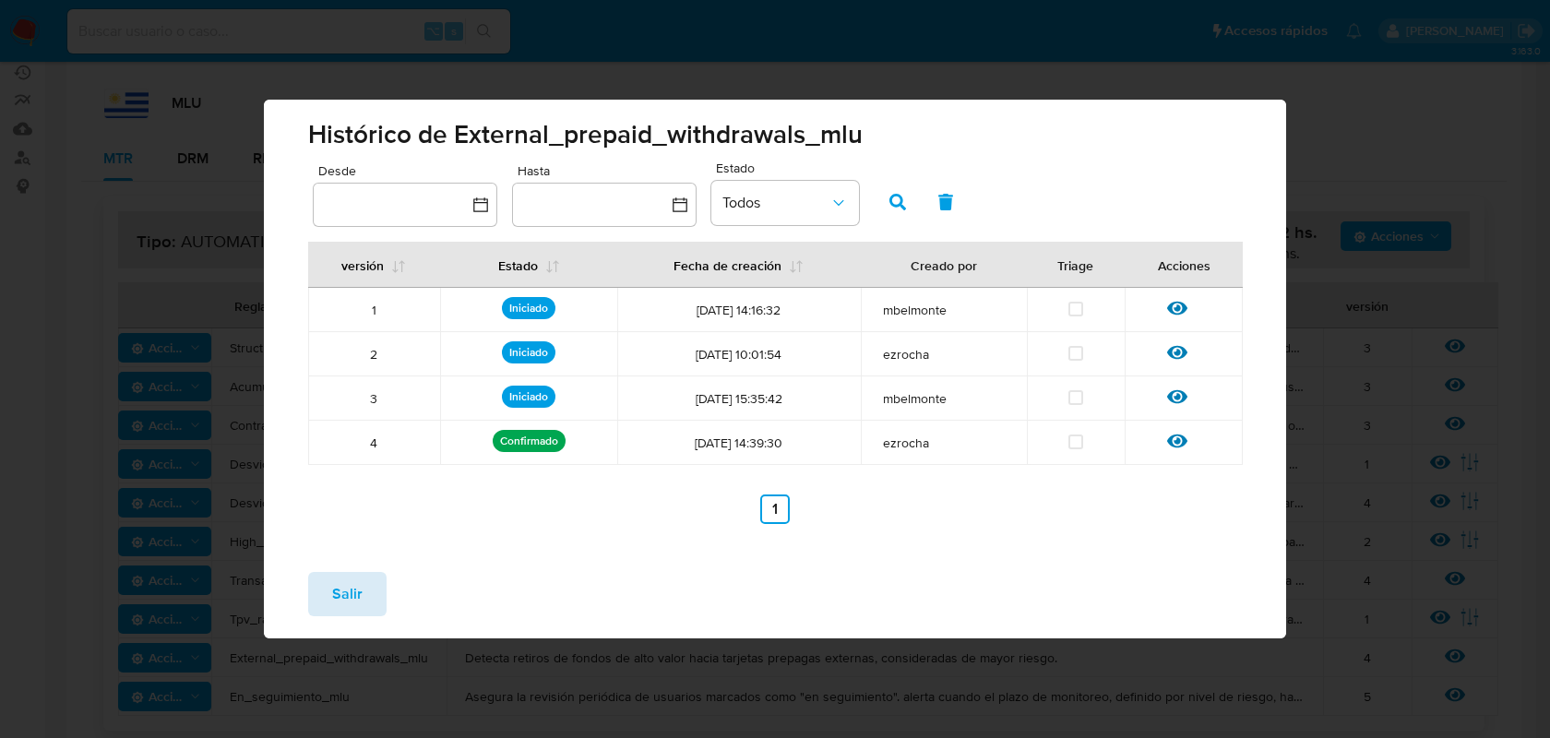
click at [353, 612] on span "Salir" at bounding box center [347, 594] width 30 height 41
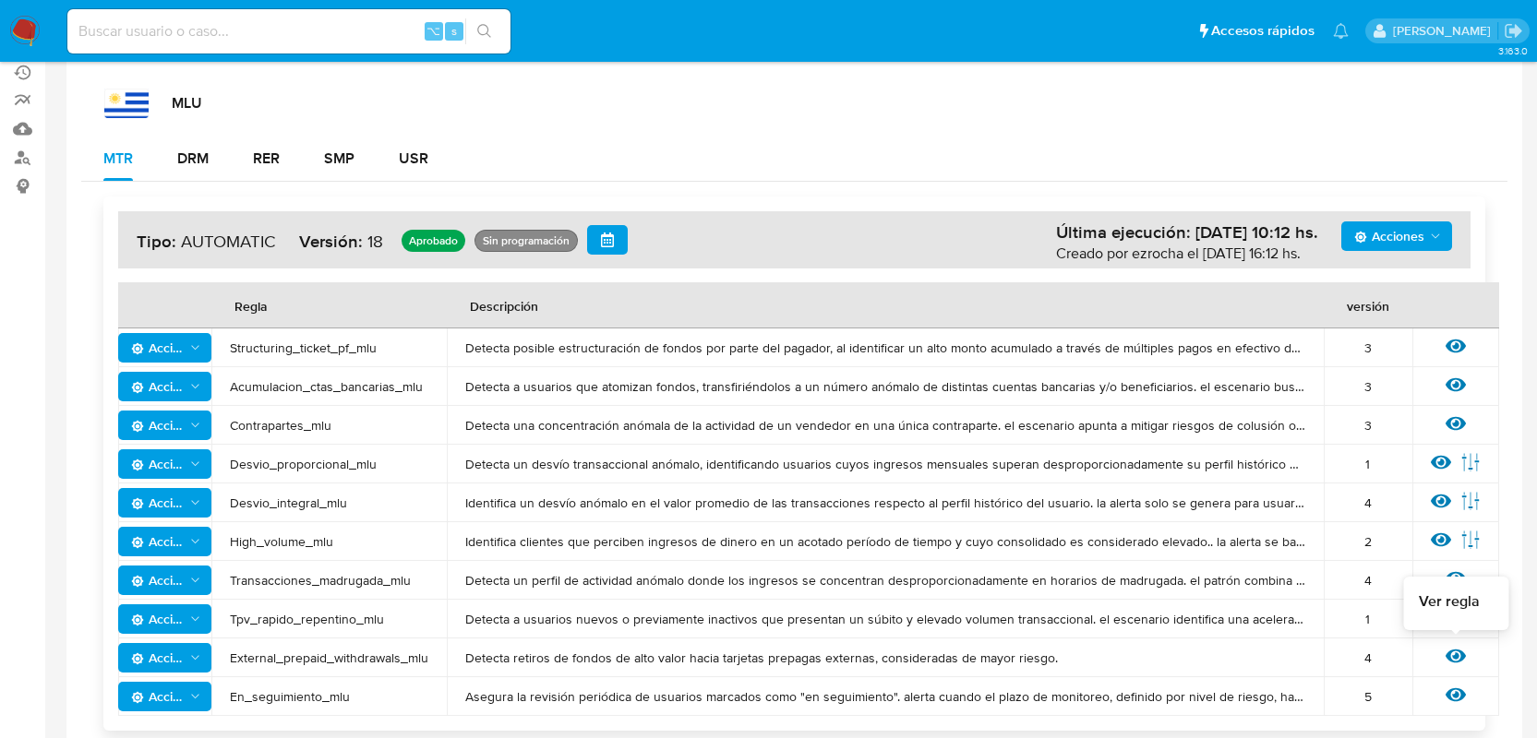
click at [1454, 656] on icon at bounding box center [1455, 657] width 20 height 14
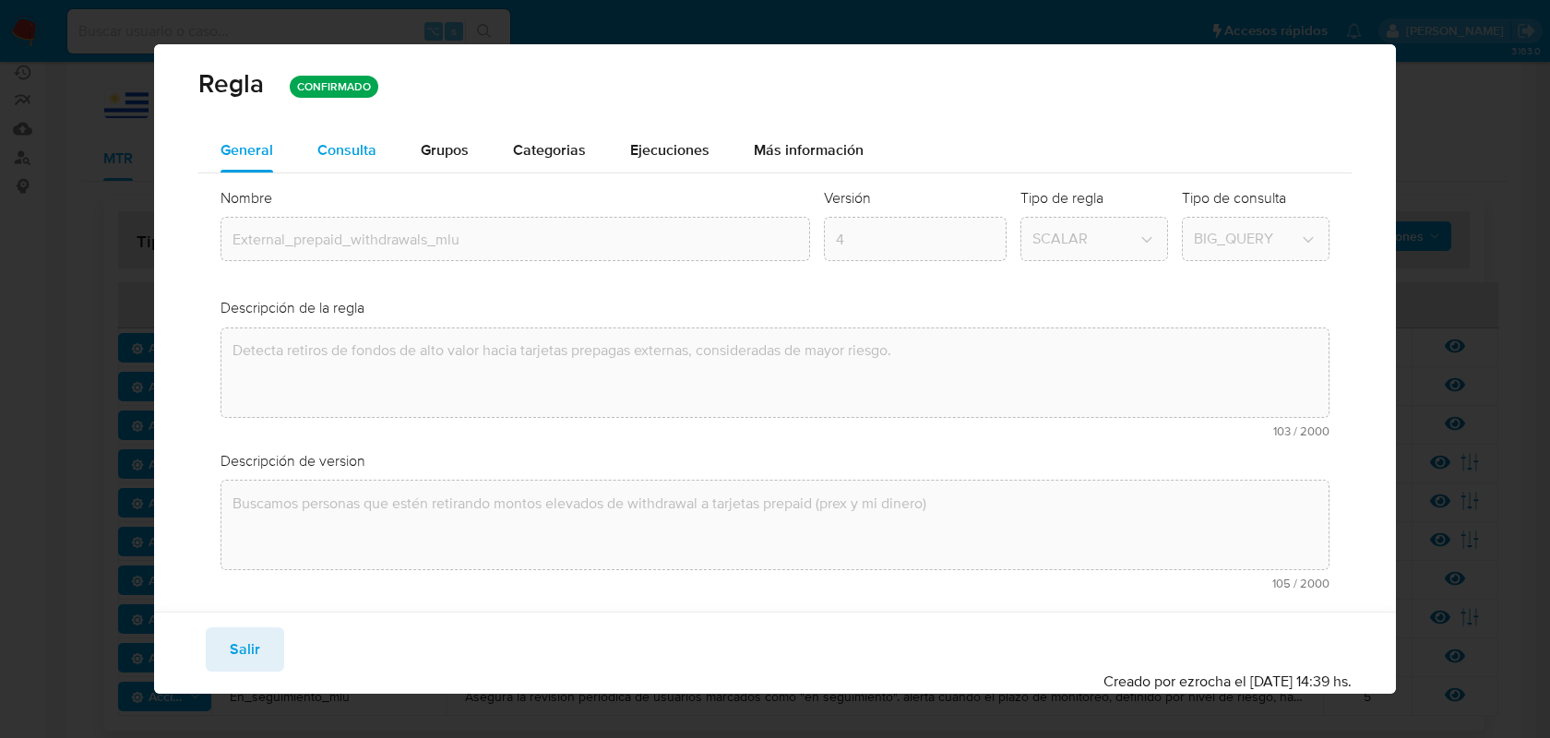
click at [372, 150] on div "Consulta" at bounding box center [346, 150] width 59 height 15
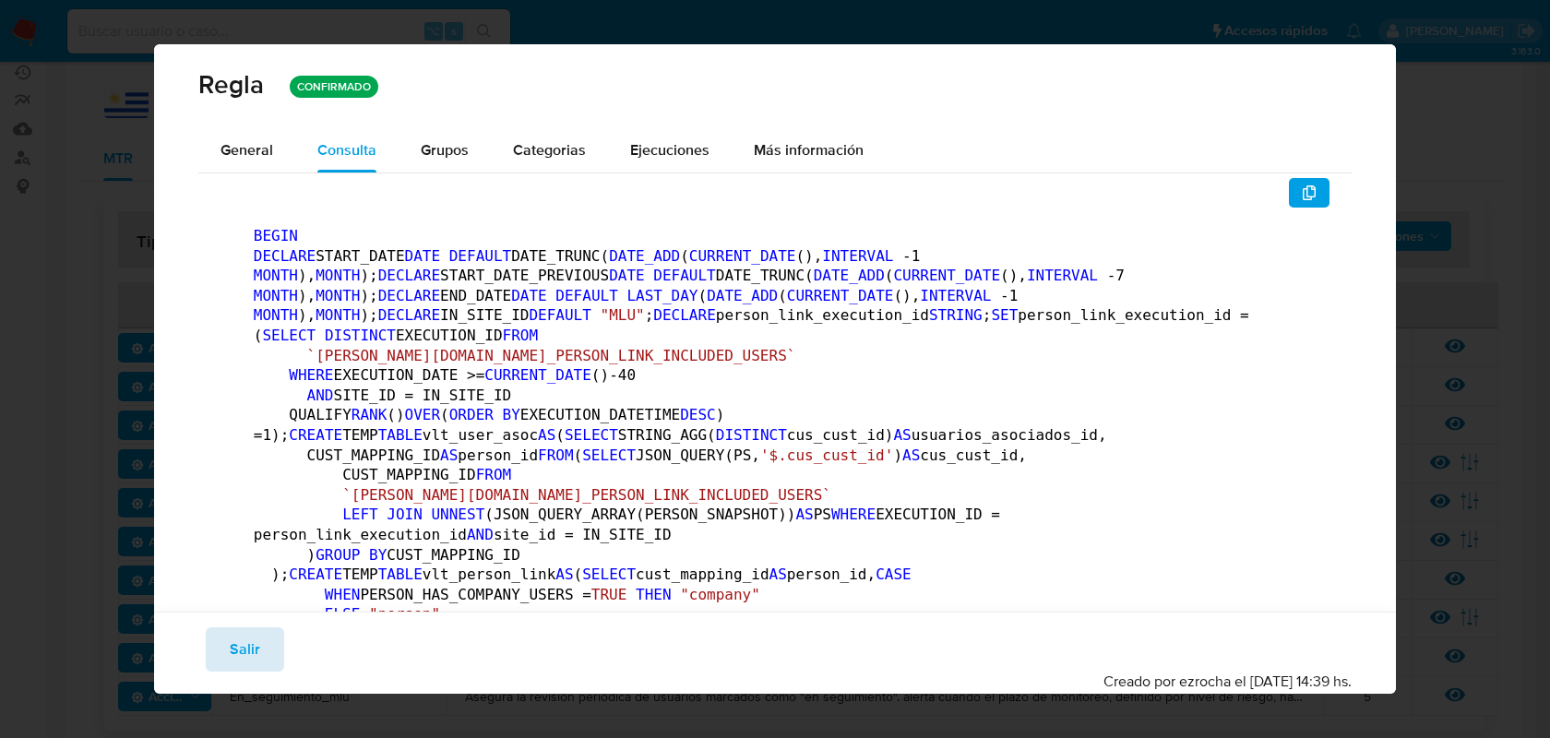
click at [260, 634] on button "Salir" at bounding box center [245, 650] width 78 height 44
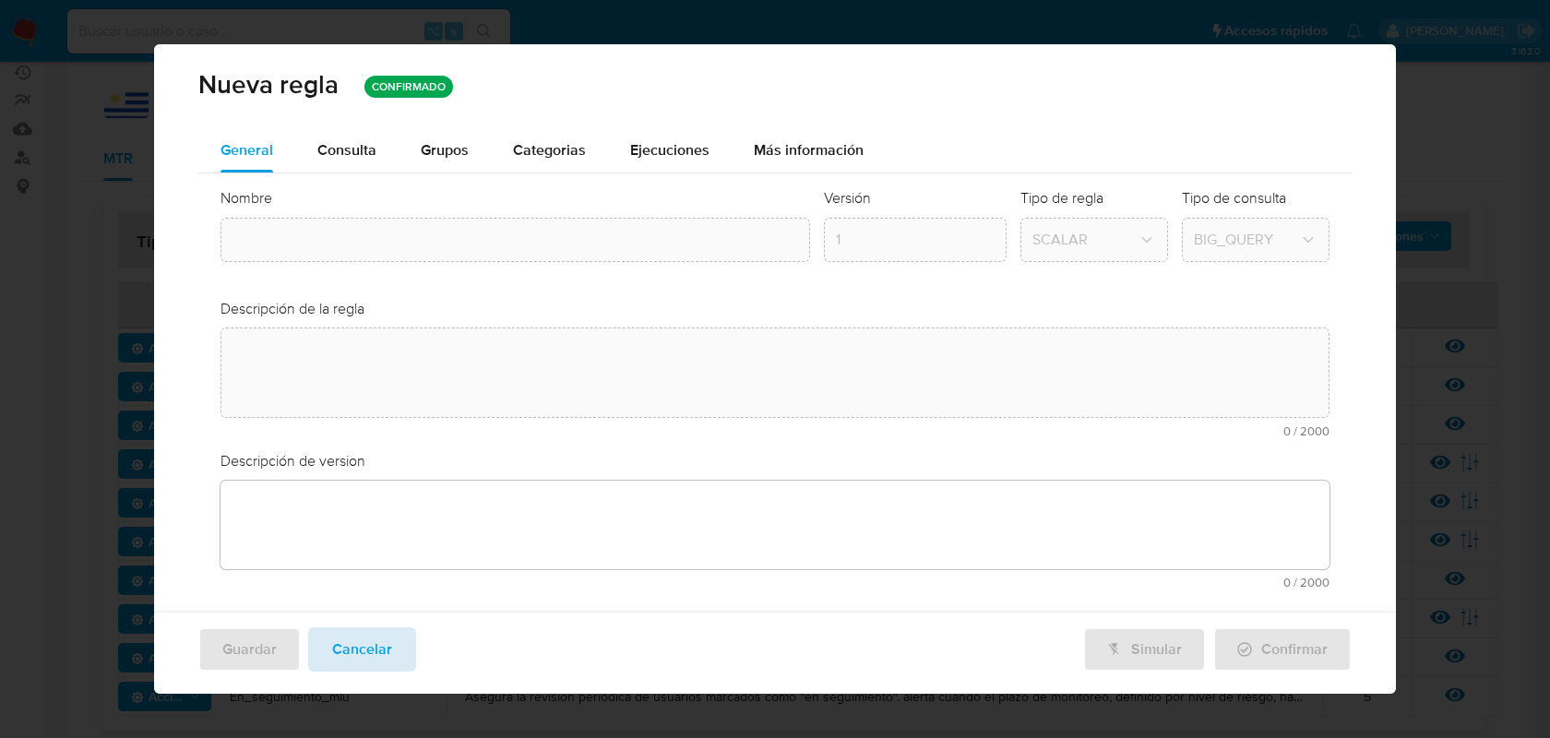
type input "External_prepaid_withdrawals_mlu"
type textarea "Detecta retiros de fondos de alto valor hacia tarjetas prepagas externas, consi…"
type textarea "Buscamos personas que estén retirando montos elevados de withdrawal a tarjetas …"
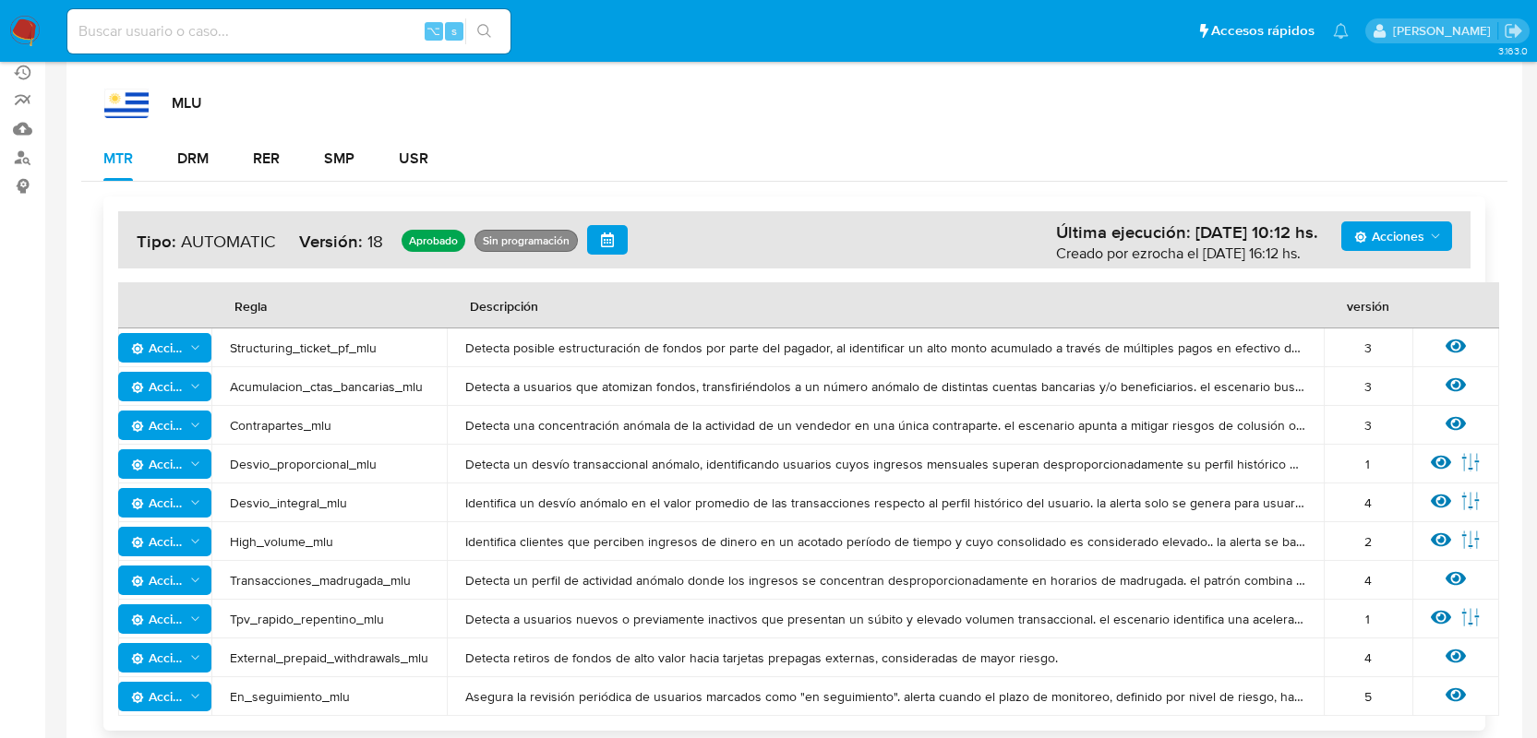
click at [1452, 654] on icon at bounding box center [1455, 657] width 20 height 14
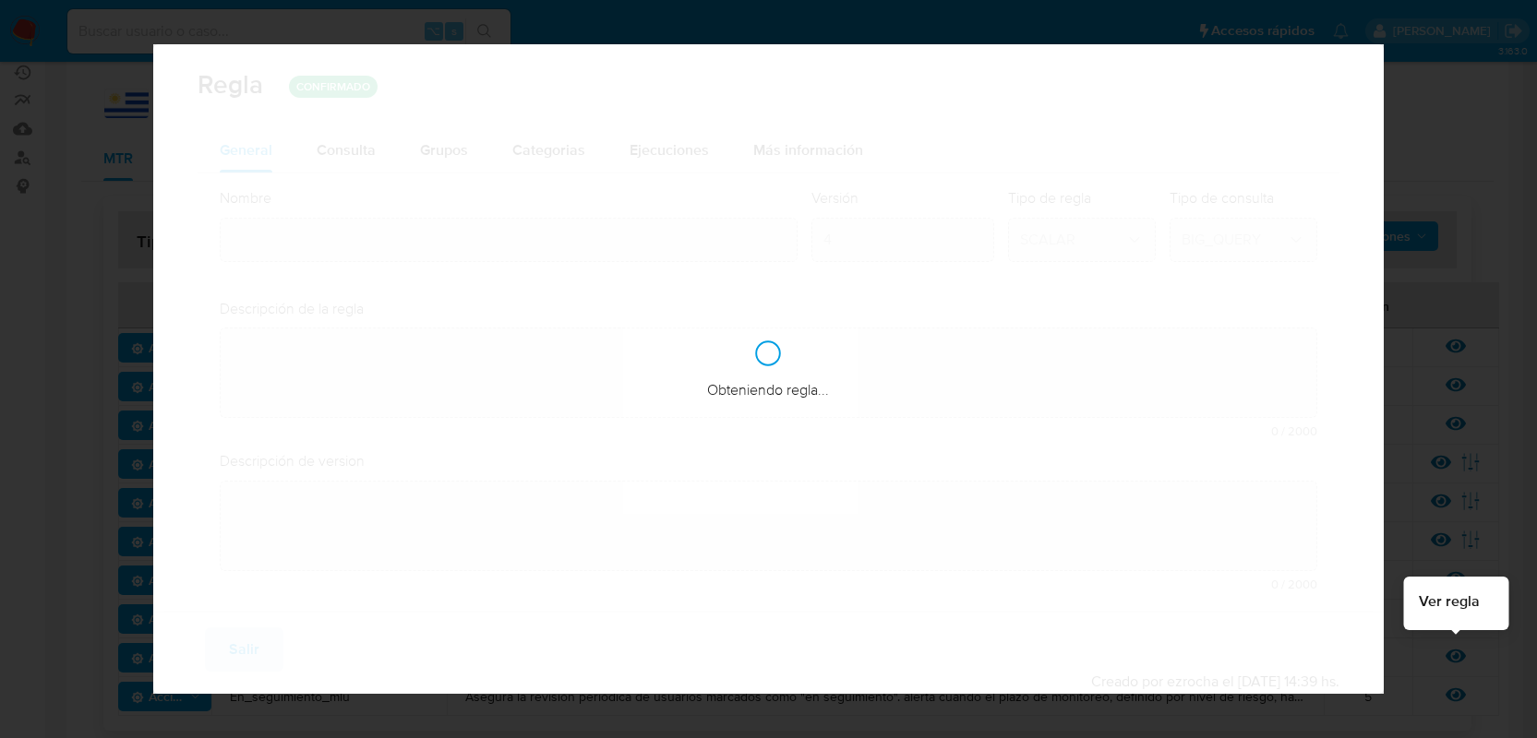
type input "External_prepaid_withdrawals_mlu"
type textarea "Detecta retiros de fondos de alto valor hacia tarjetas prepagas externas, consi…"
type textarea "Buscamos personas que estén retirando montos elevados de withdrawal a tarjetas …"
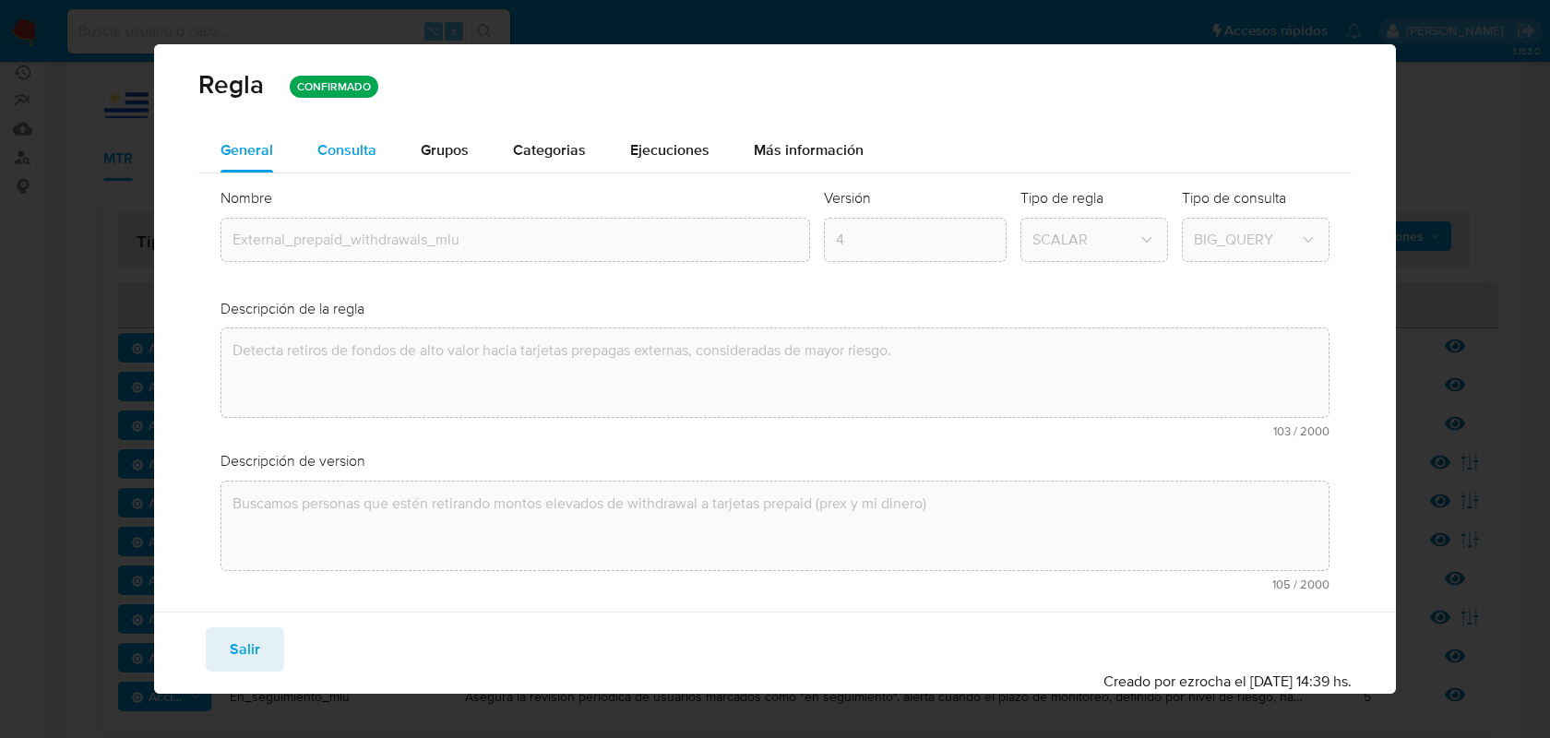
click at [335, 153] on div "Consulta" at bounding box center [346, 150] width 59 height 15
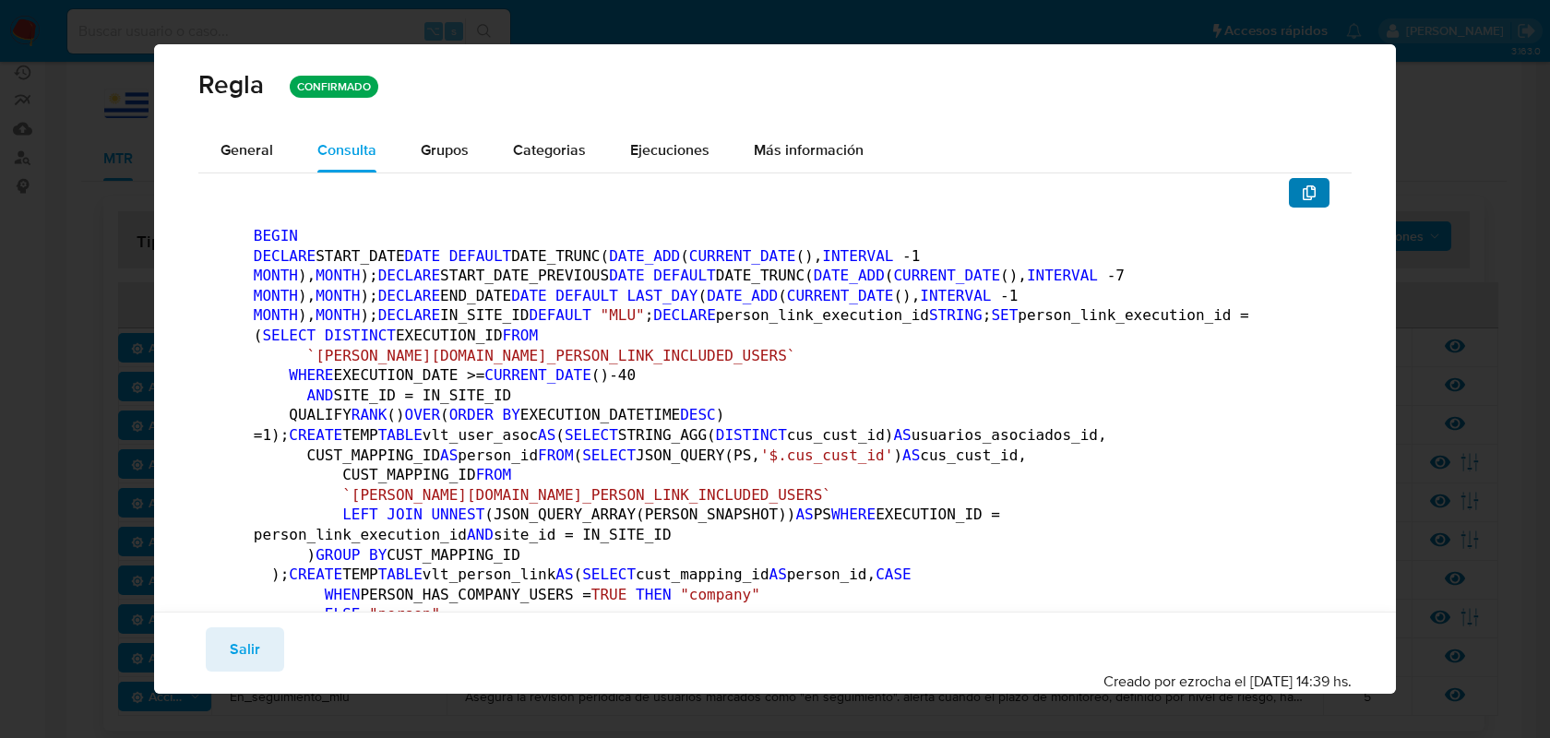
click at [1307, 186] on button "button" at bounding box center [1309, 193] width 41 height 30
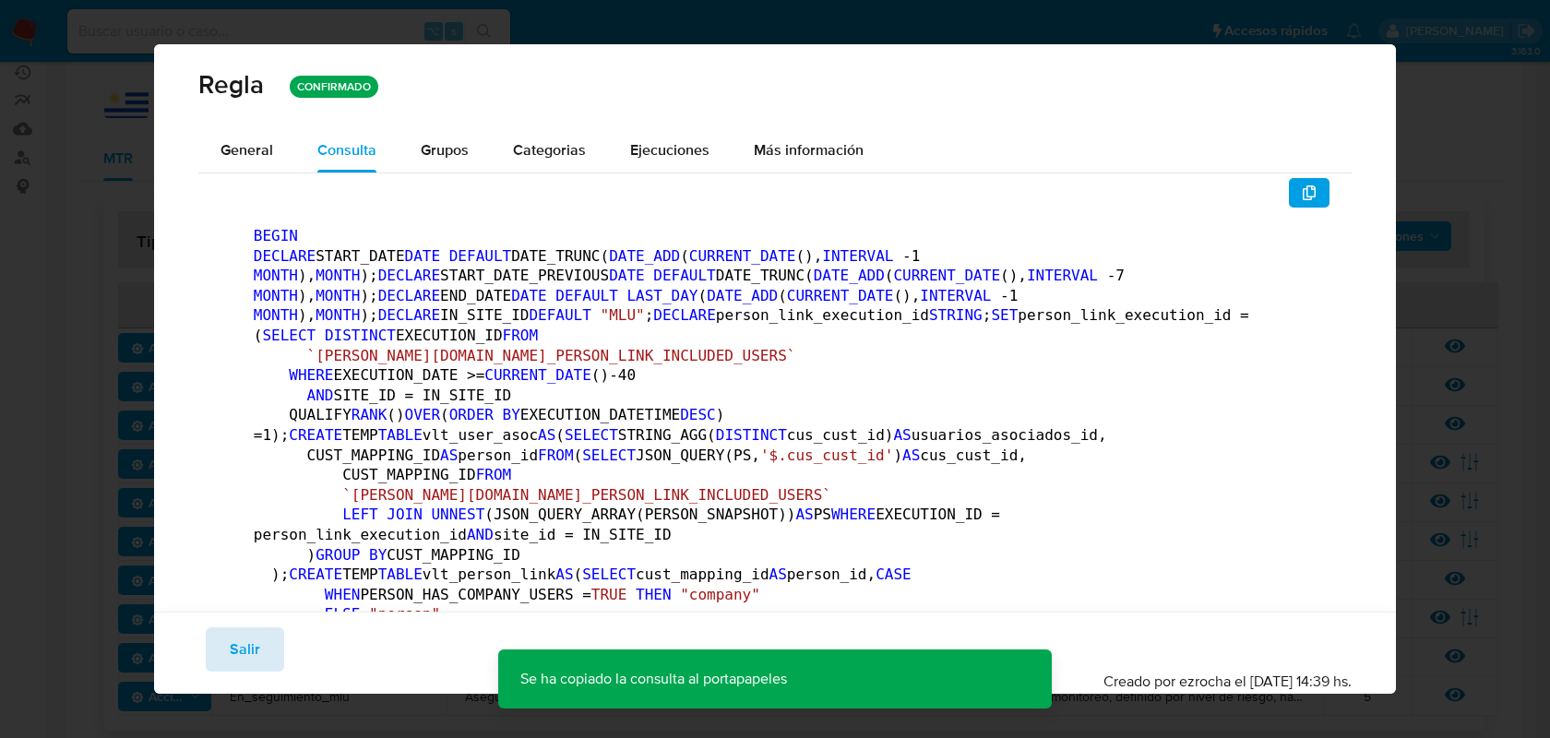
click at [272, 647] on button "Salir" at bounding box center [245, 650] width 78 height 44
